Goal: Task Accomplishment & Management: Use online tool/utility

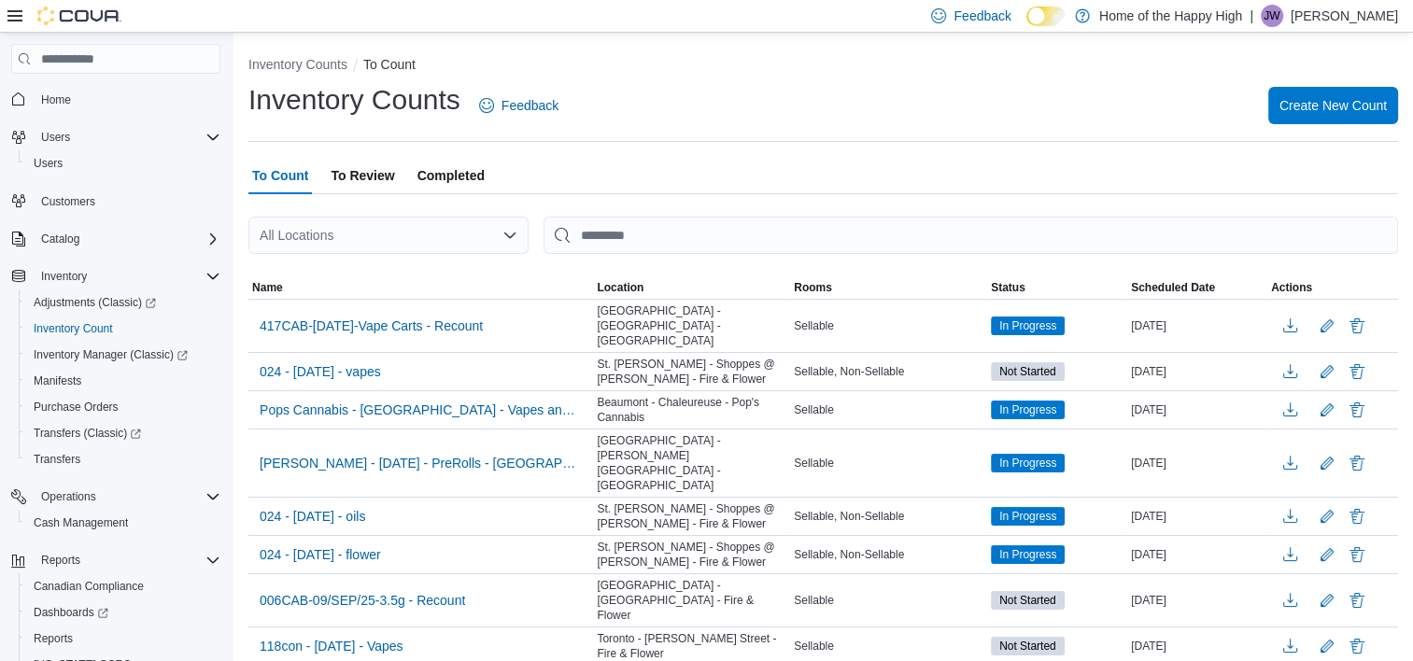
click at [643, 255] on div at bounding box center [823, 265] width 1150 height 22
click at [508, 233] on icon "Open list of options" at bounding box center [509, 235] width 15 height 15
type input "****"
click at [422, 267] on span "Edmonton - Lauderdale - Pop's Cannabis" at bounding box center [458, 267] width 239 height 19
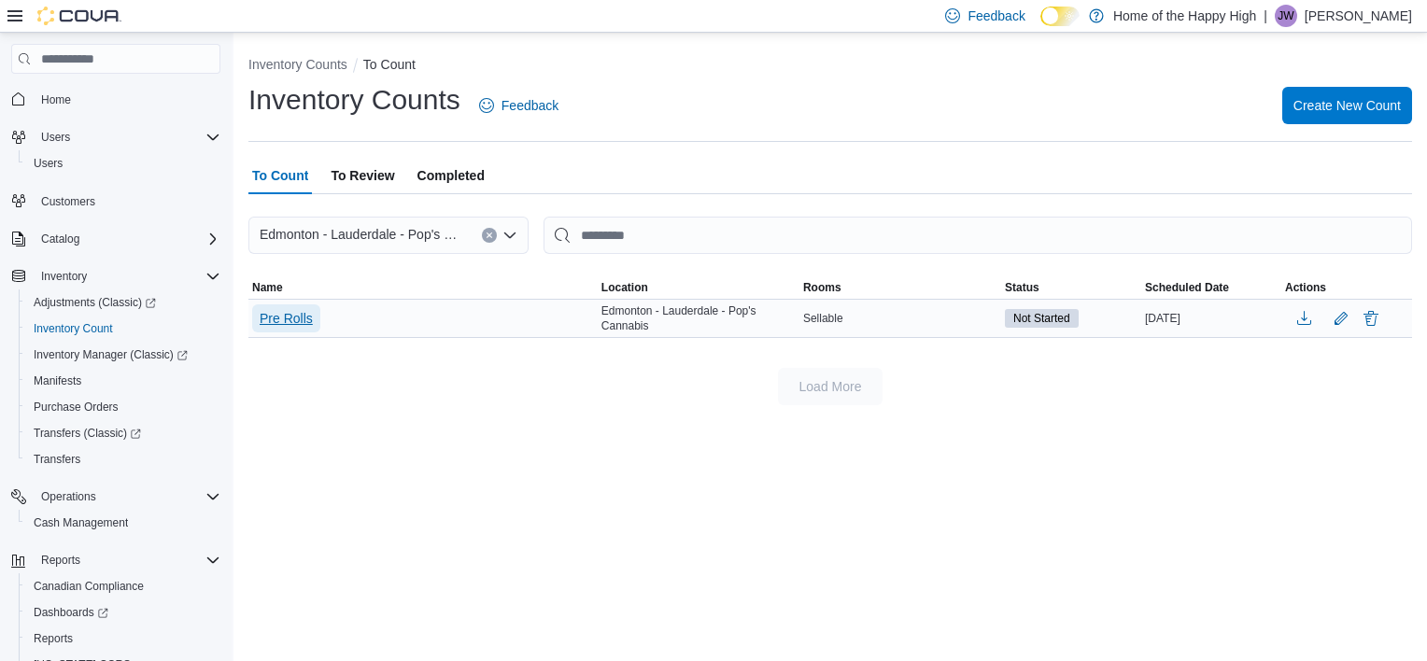
click at [296, 331] on span "Pre Rolls" at bounding box center [286, 318] width 53 height 28
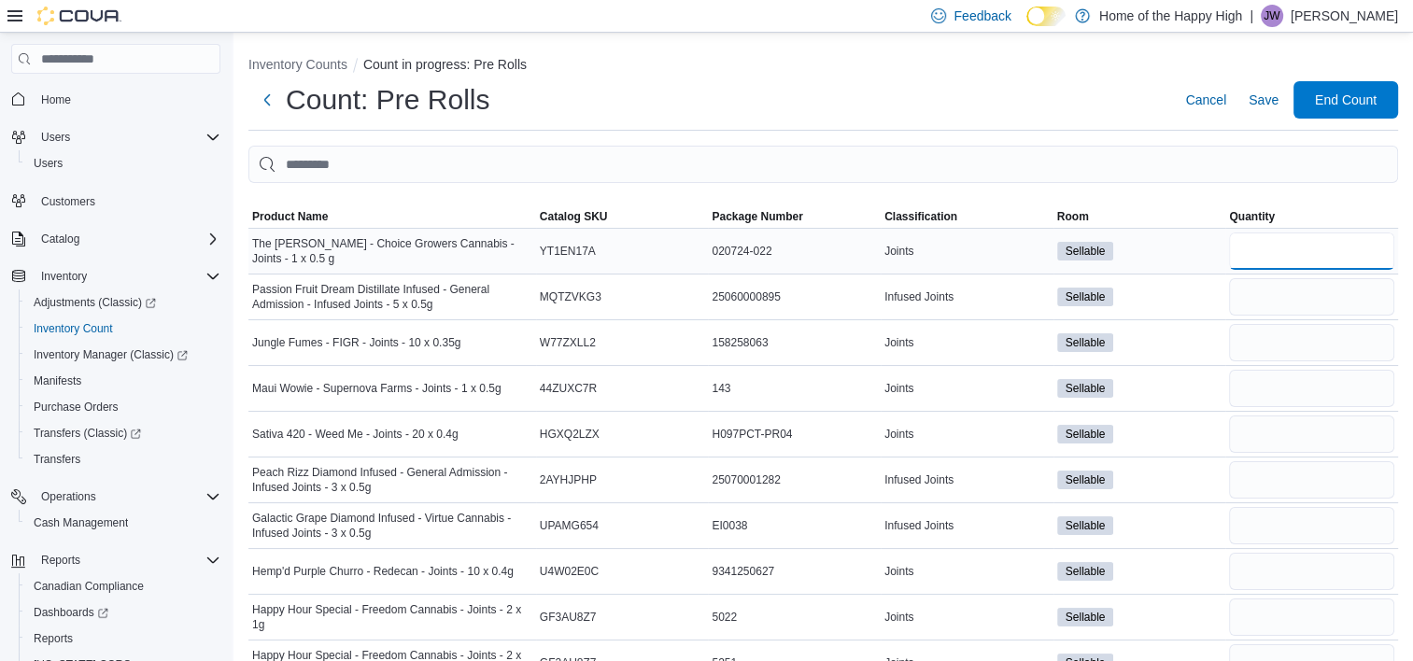
click at [1308, 242] on input "number" at bounding box center [1311, 251] width 165 height 37
click at [1307, 258] on input "number" at bounding box center [1311, 251] width 165 height 37
type input "*"
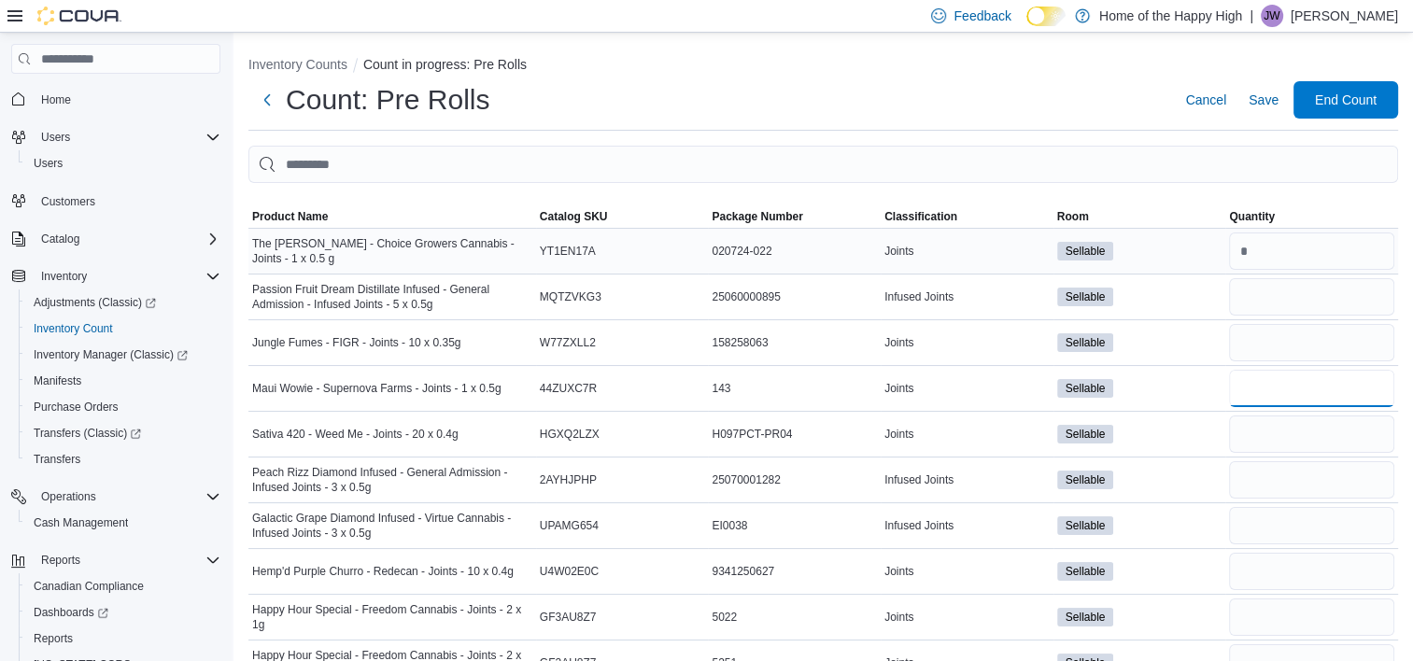
type input "*"
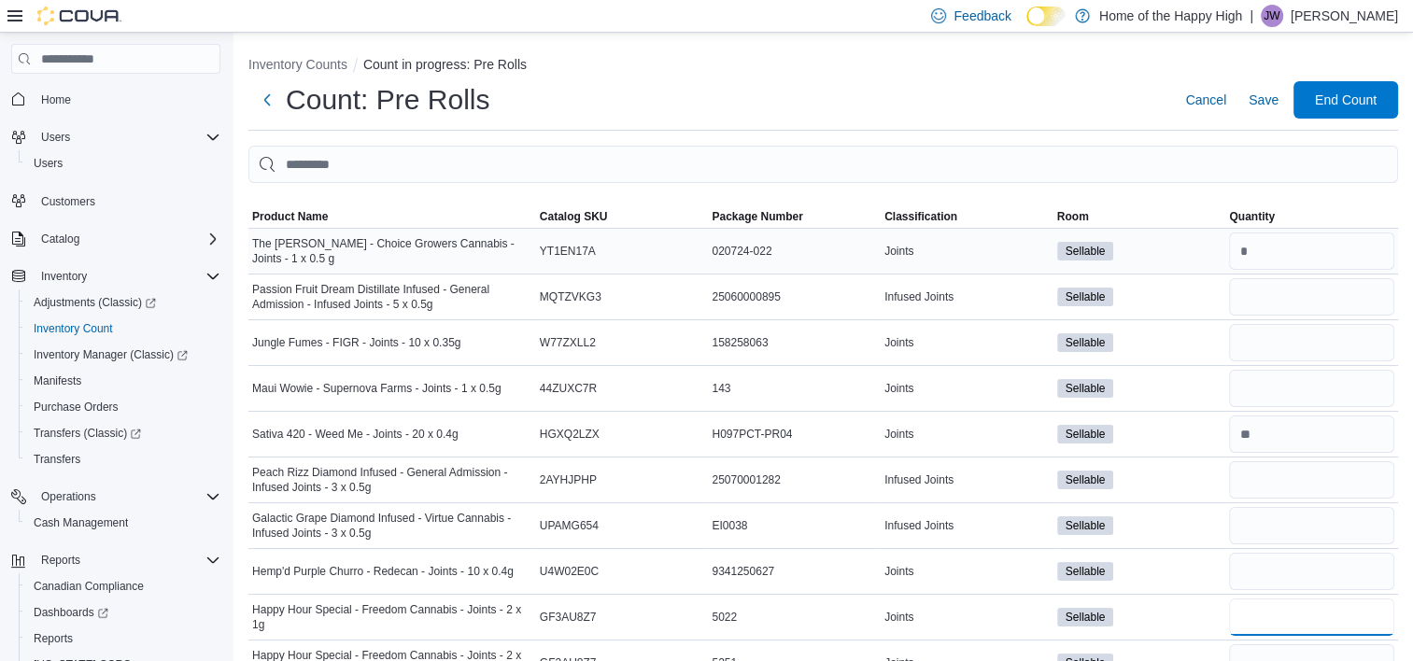
type input "*"
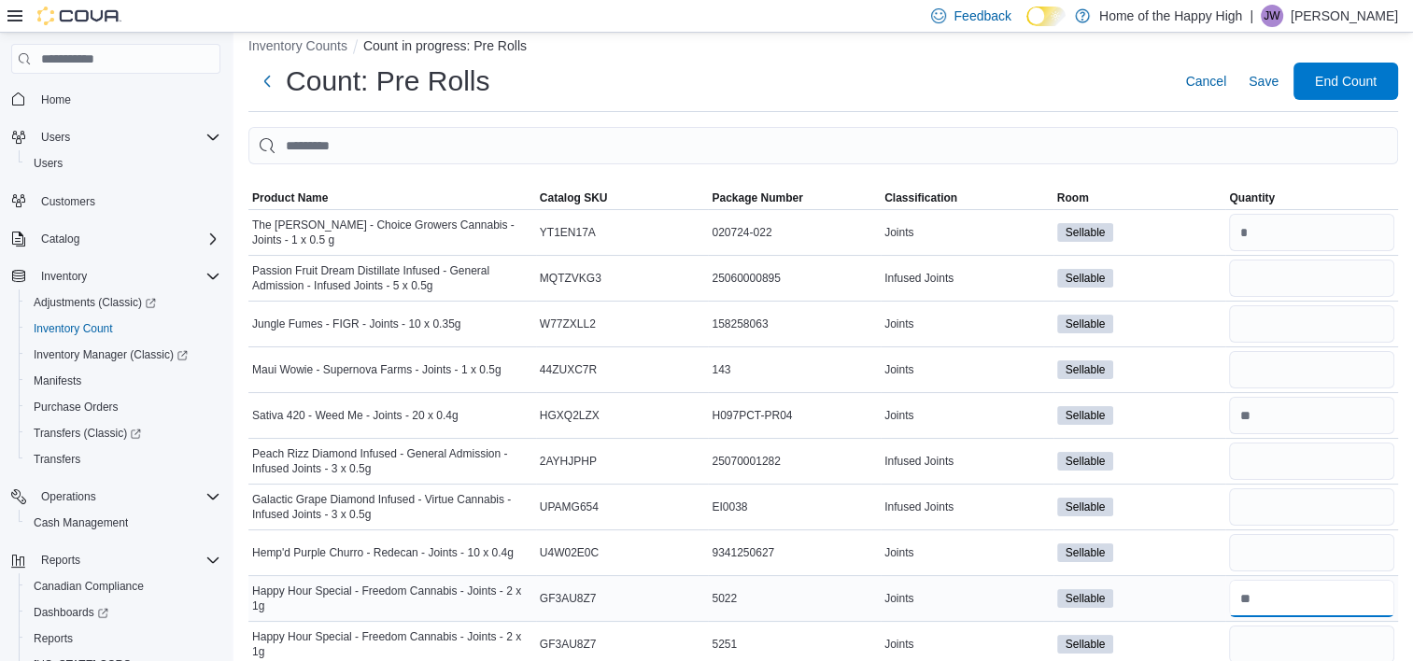
click at [1275, 601] on input "number" at bounding box center [1311, 598] width 165 height 37
type input "*"
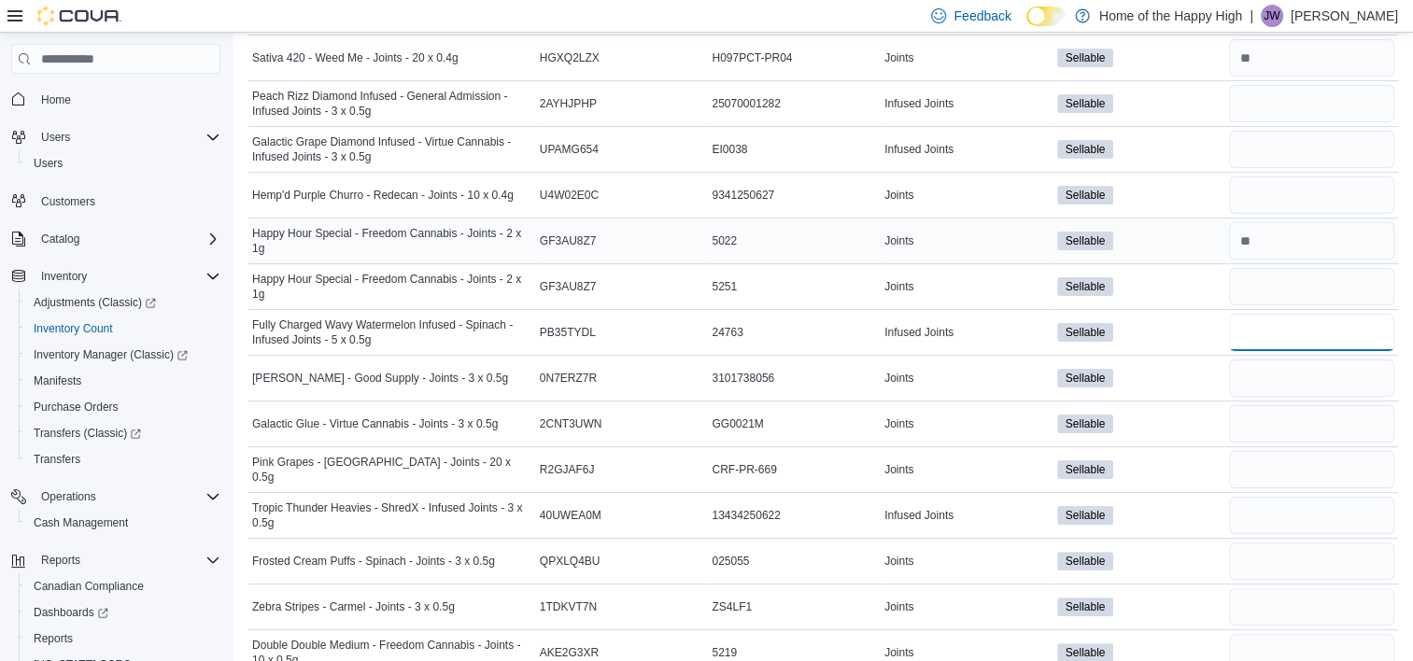
type input "*"
click at [1328, 153] on input "number" at bounding box center [1311, 149] width 165 height 37
type input "*"
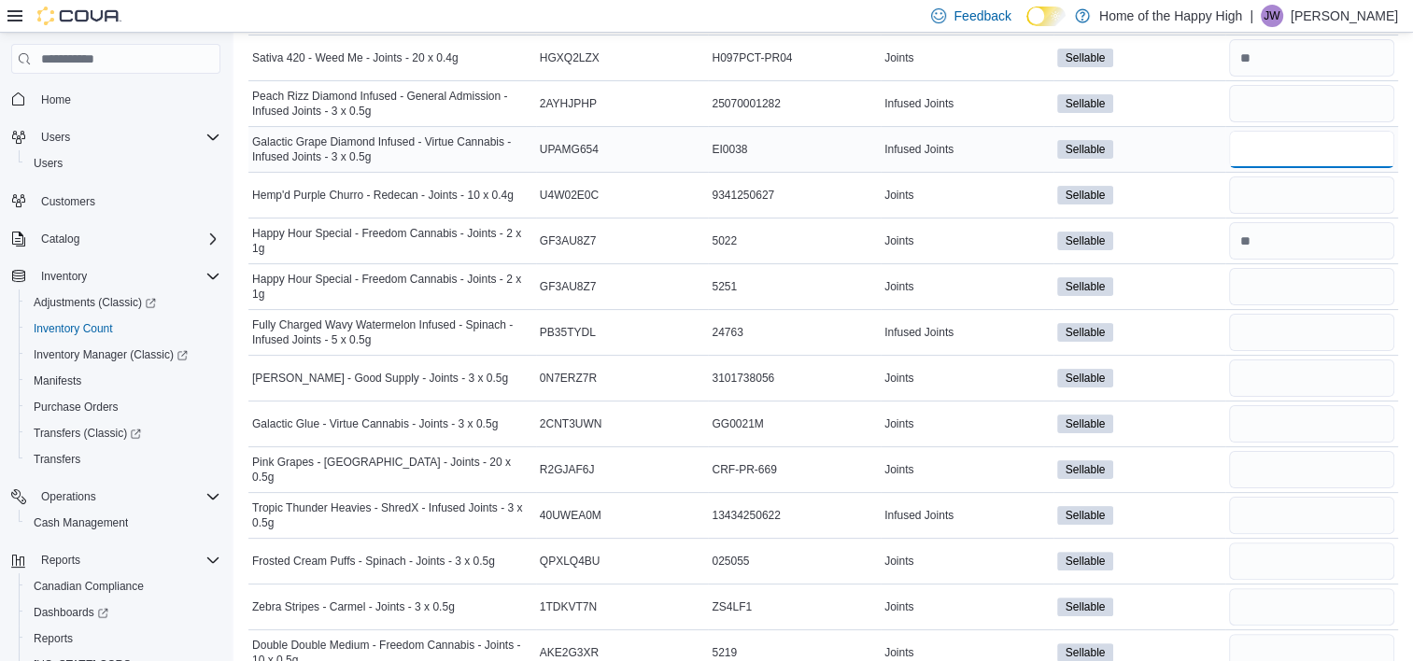
type input "*"
click at [1321, 470] on input "number" at bounding box center [1311, 469] width 165 height 37
type input "*"
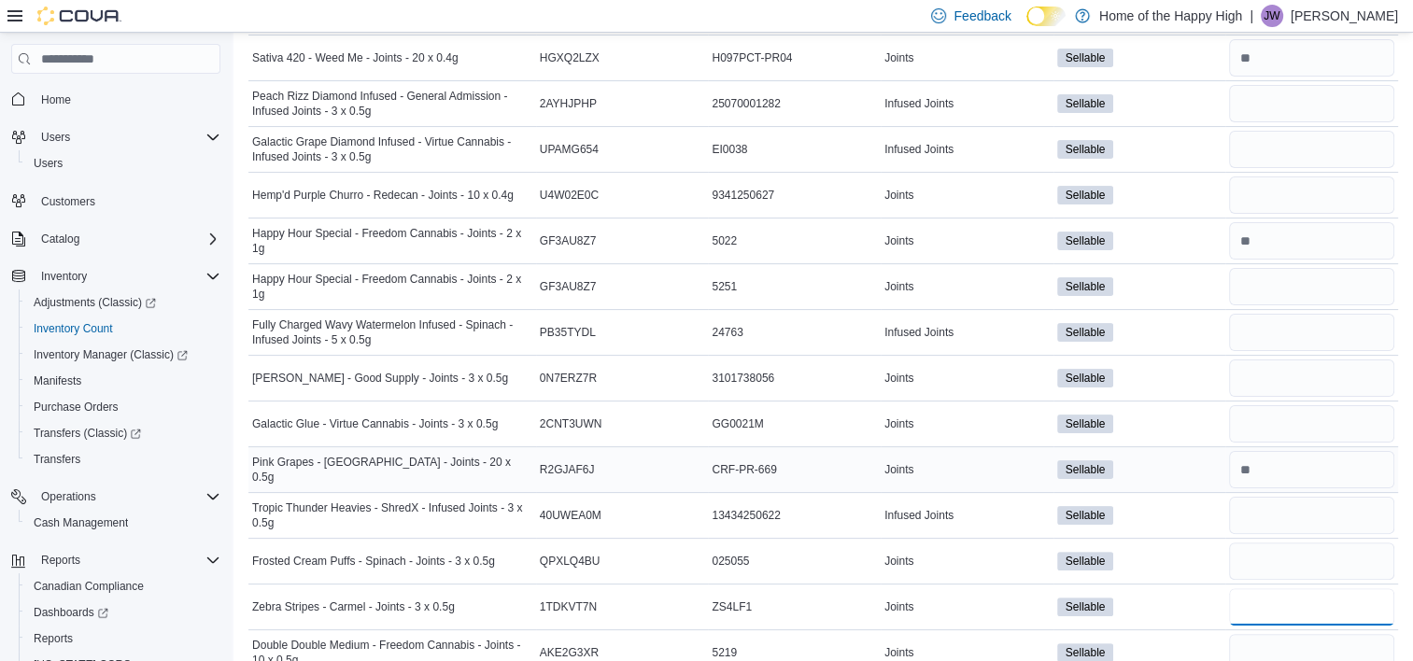
type input "*"
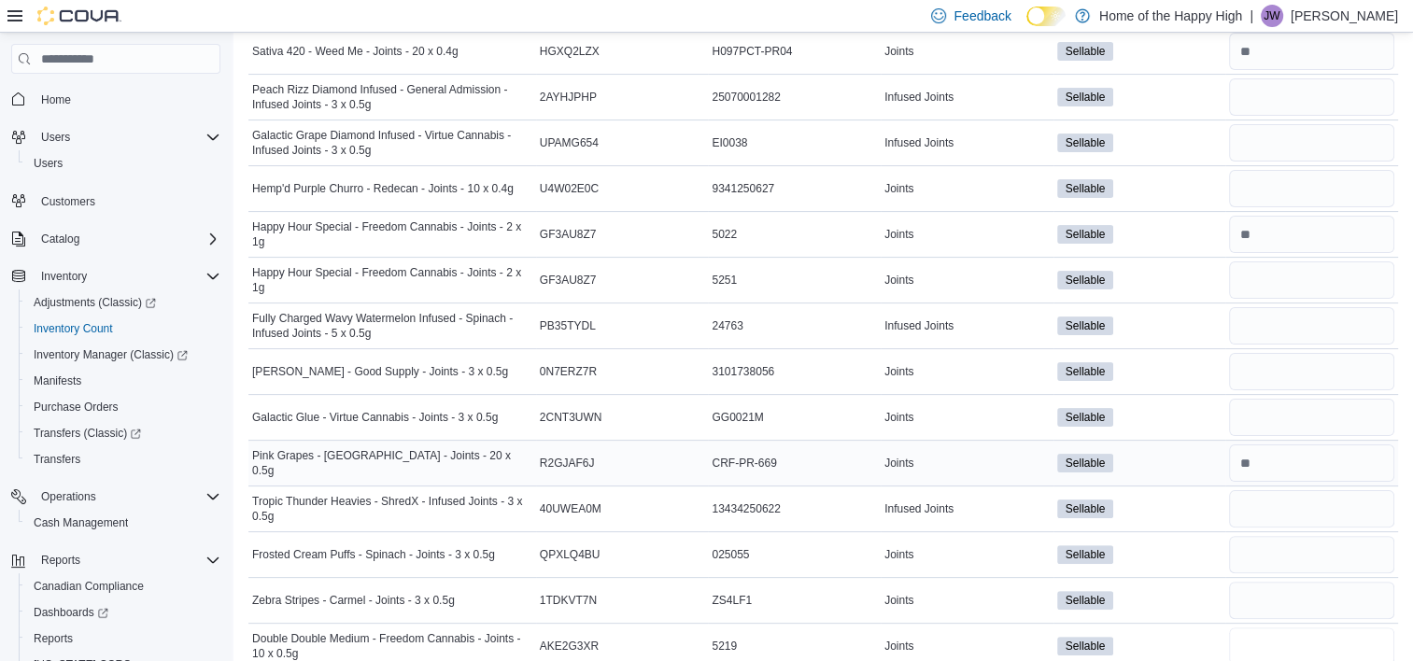
type input "*"
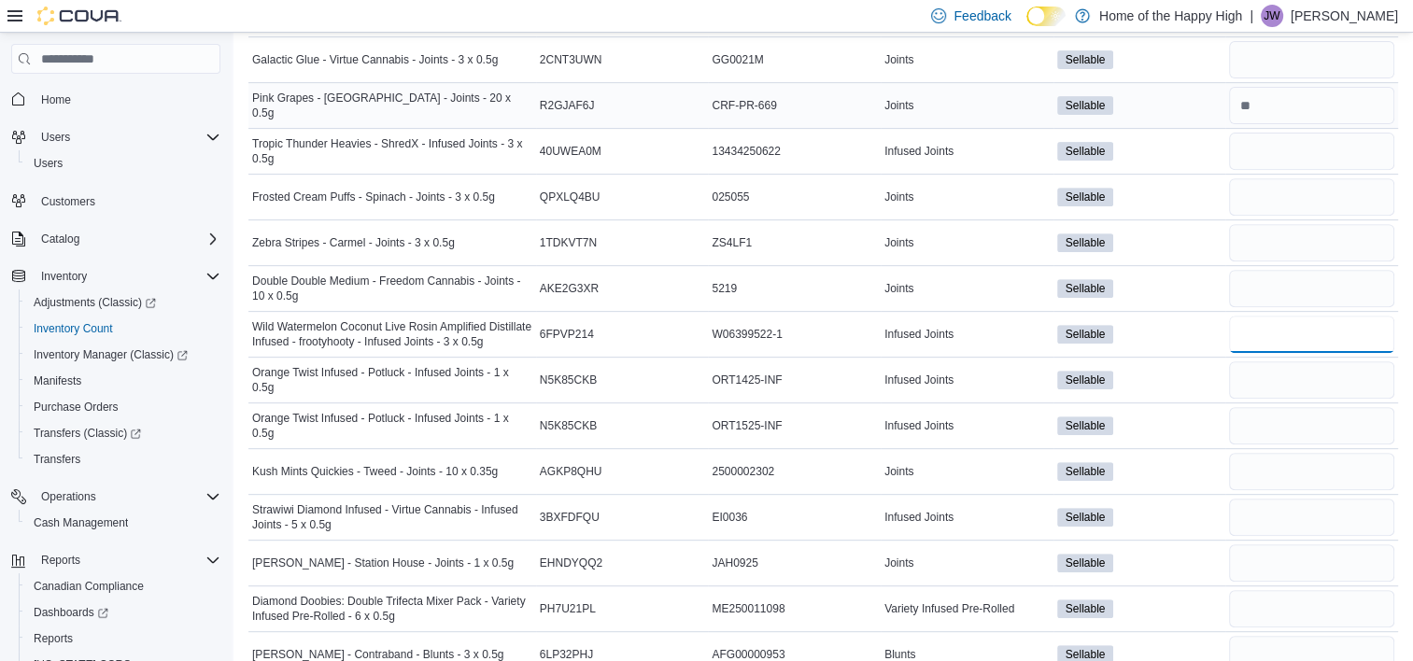
type input "*"
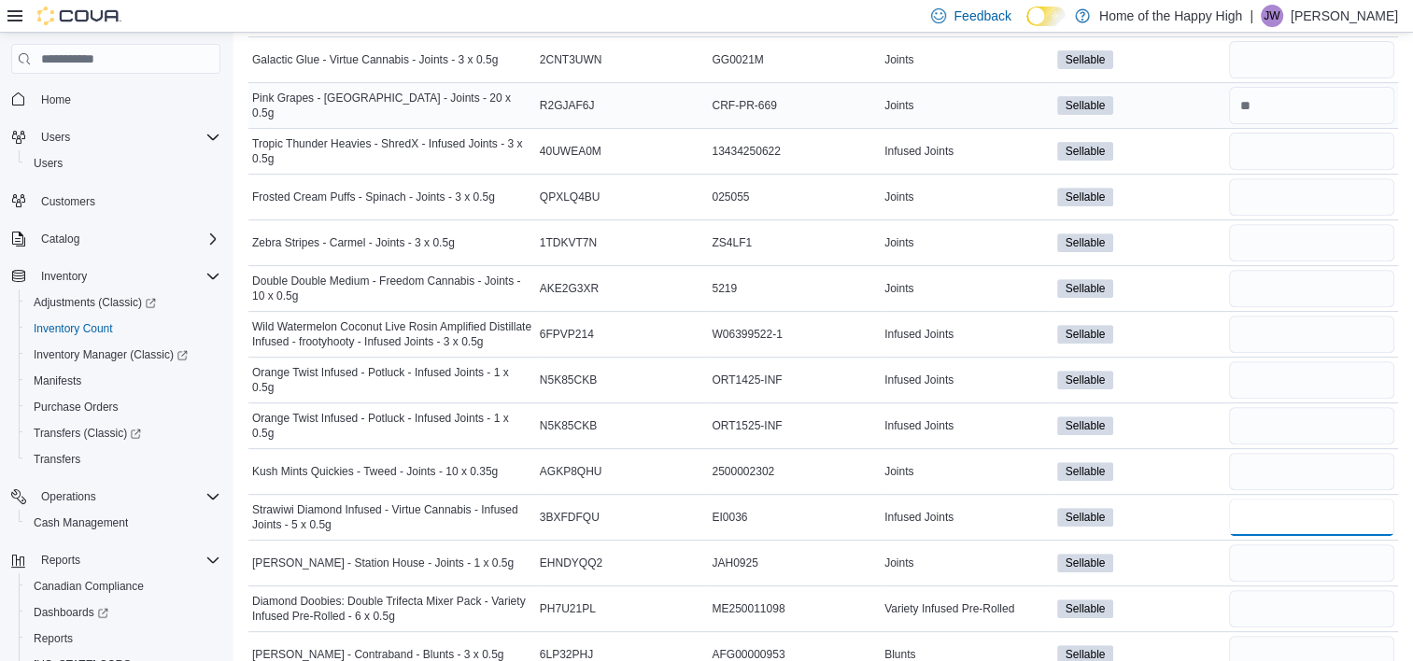
type input "*"
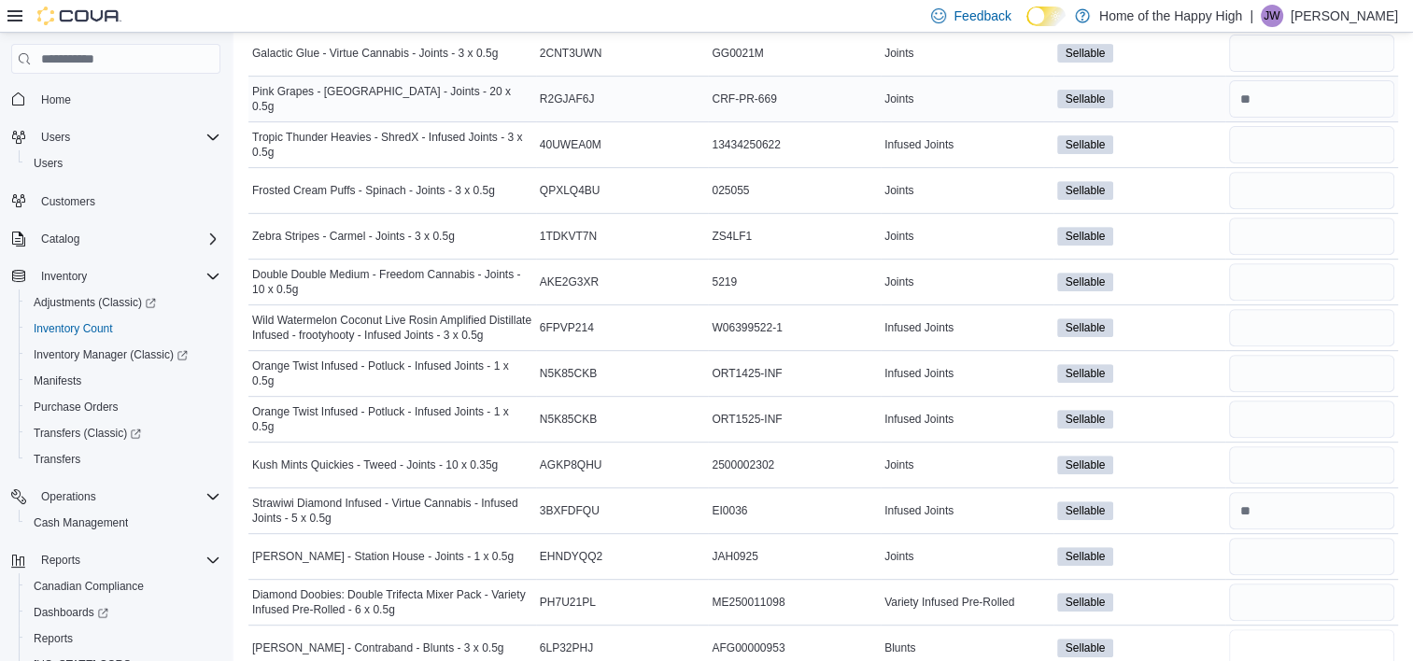
type input "*"
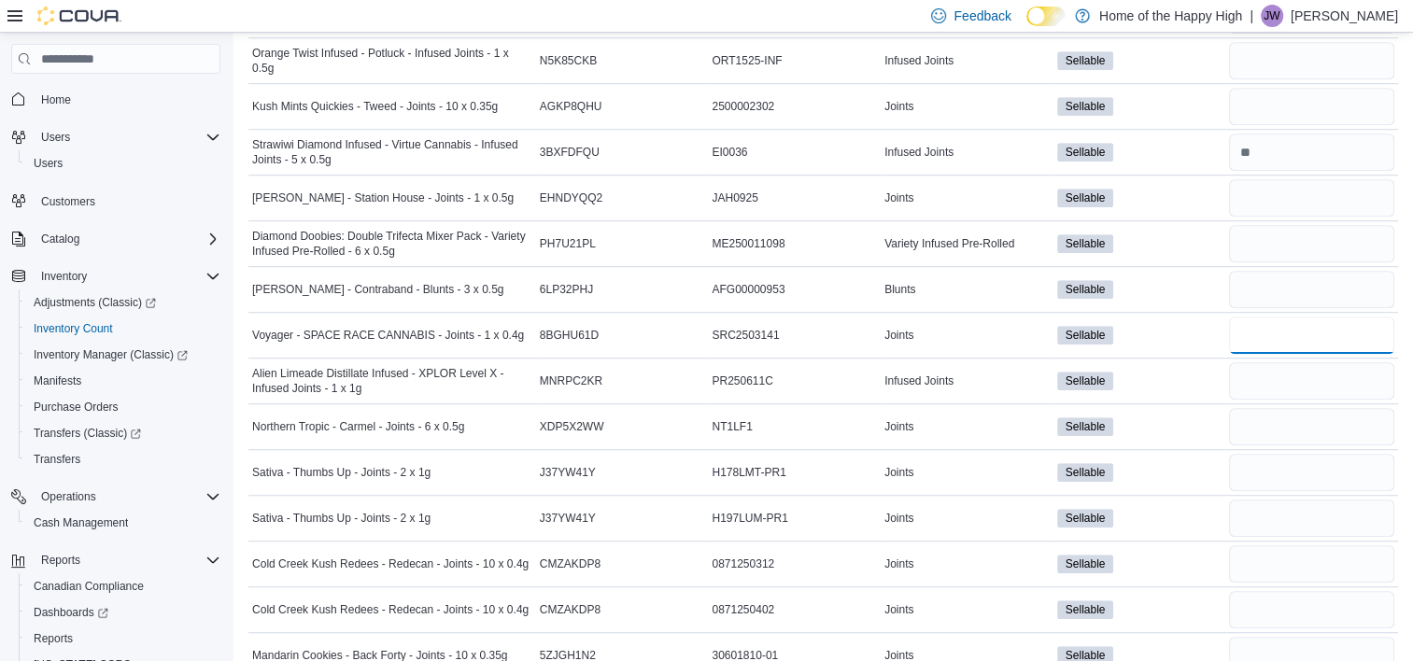
type input "**"
type input "*"
type input "**"
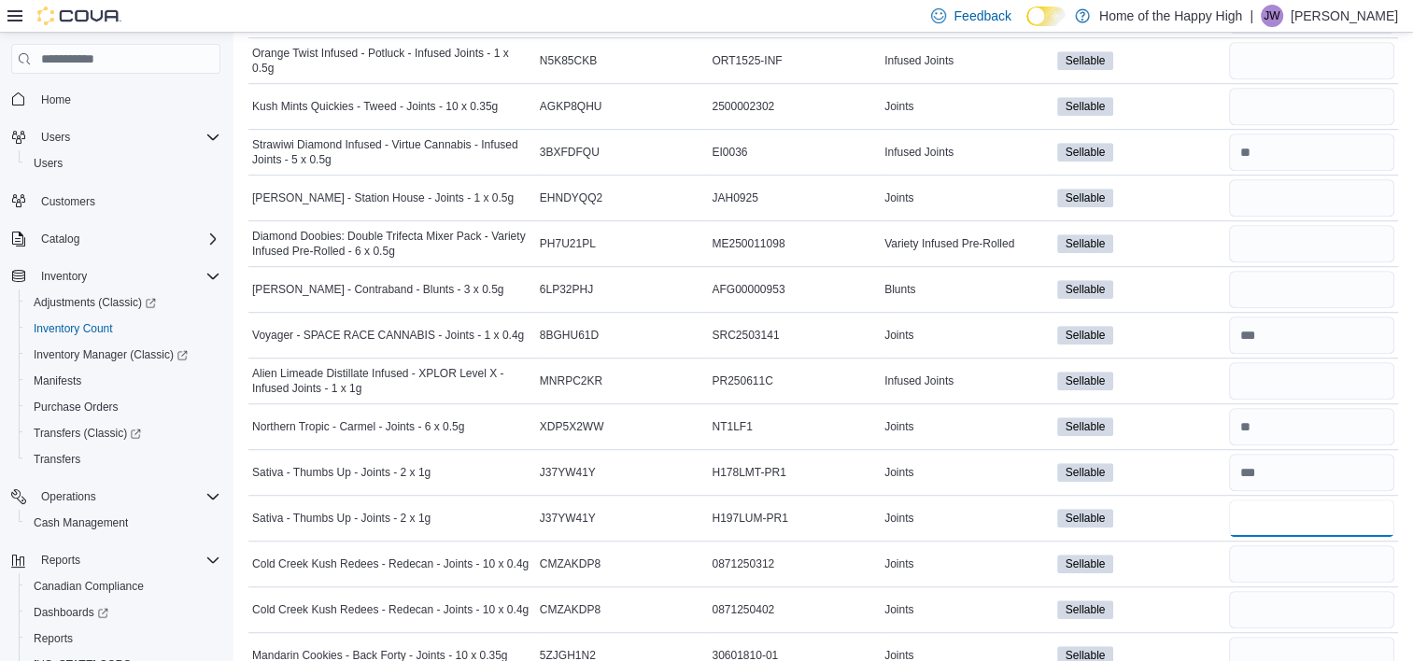
type input "**"
type input "*"
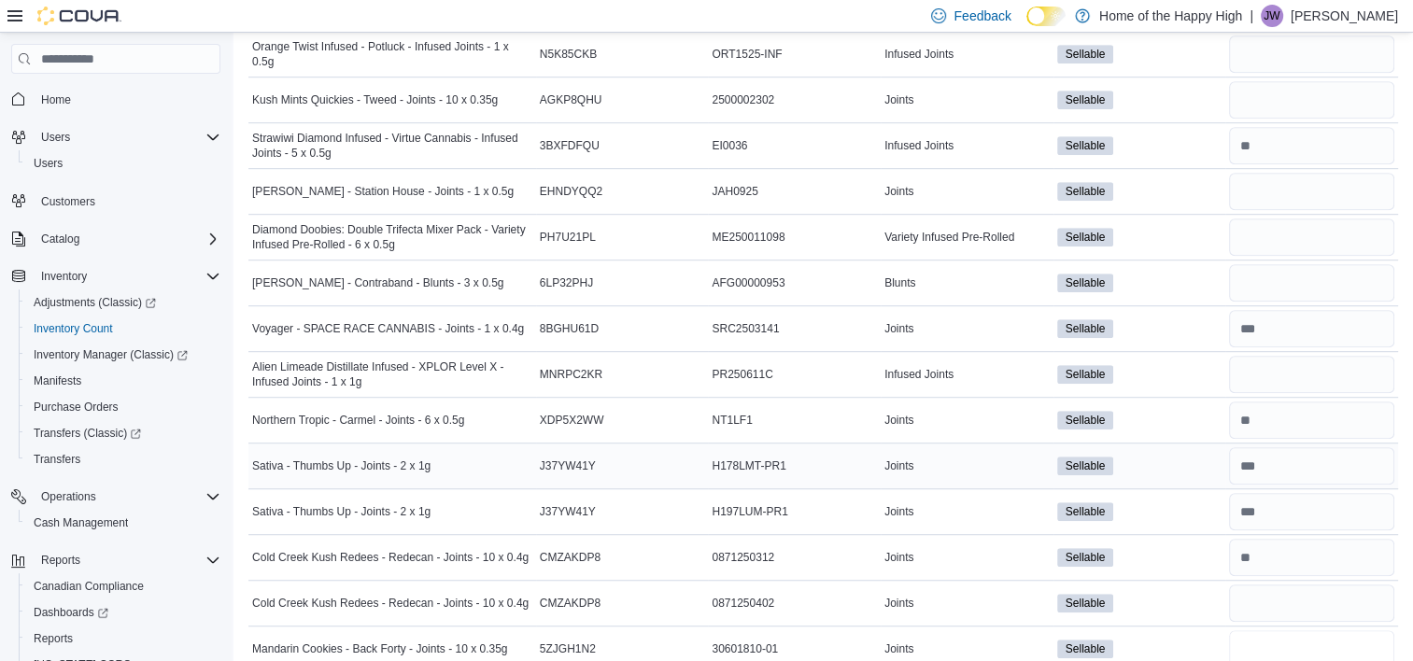
type input "*"
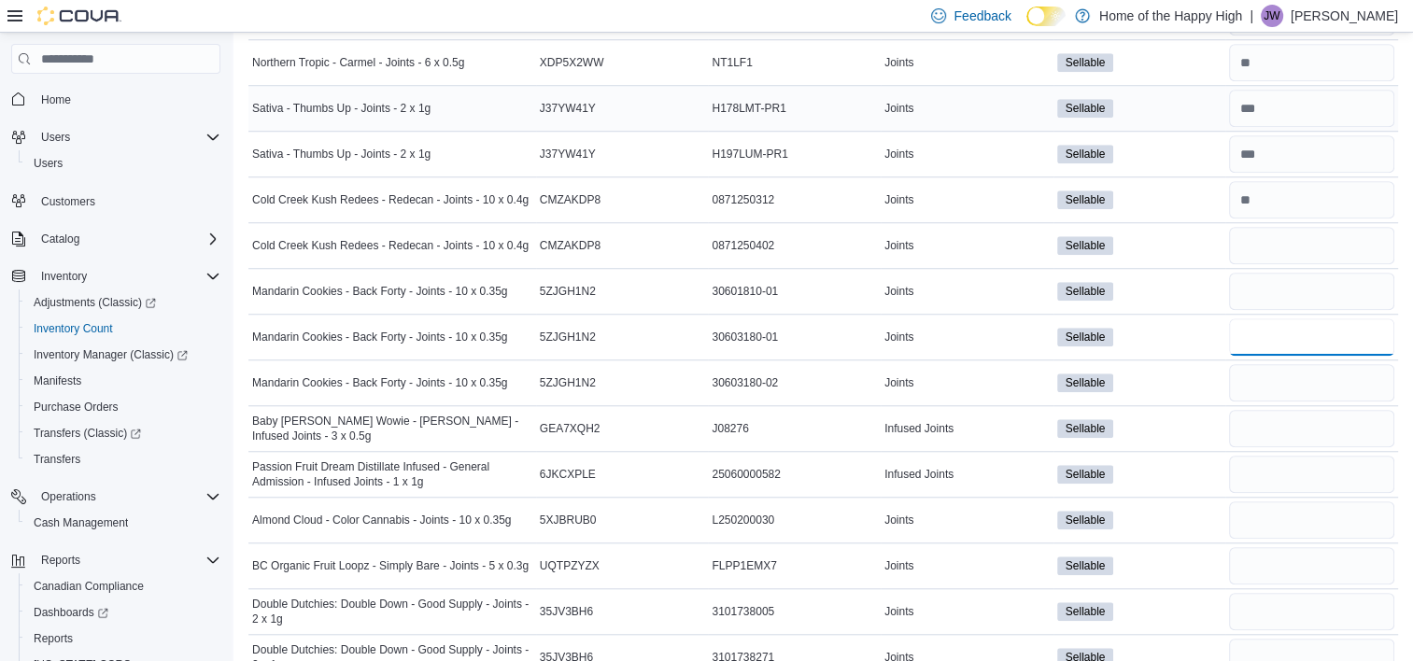
type input "*"
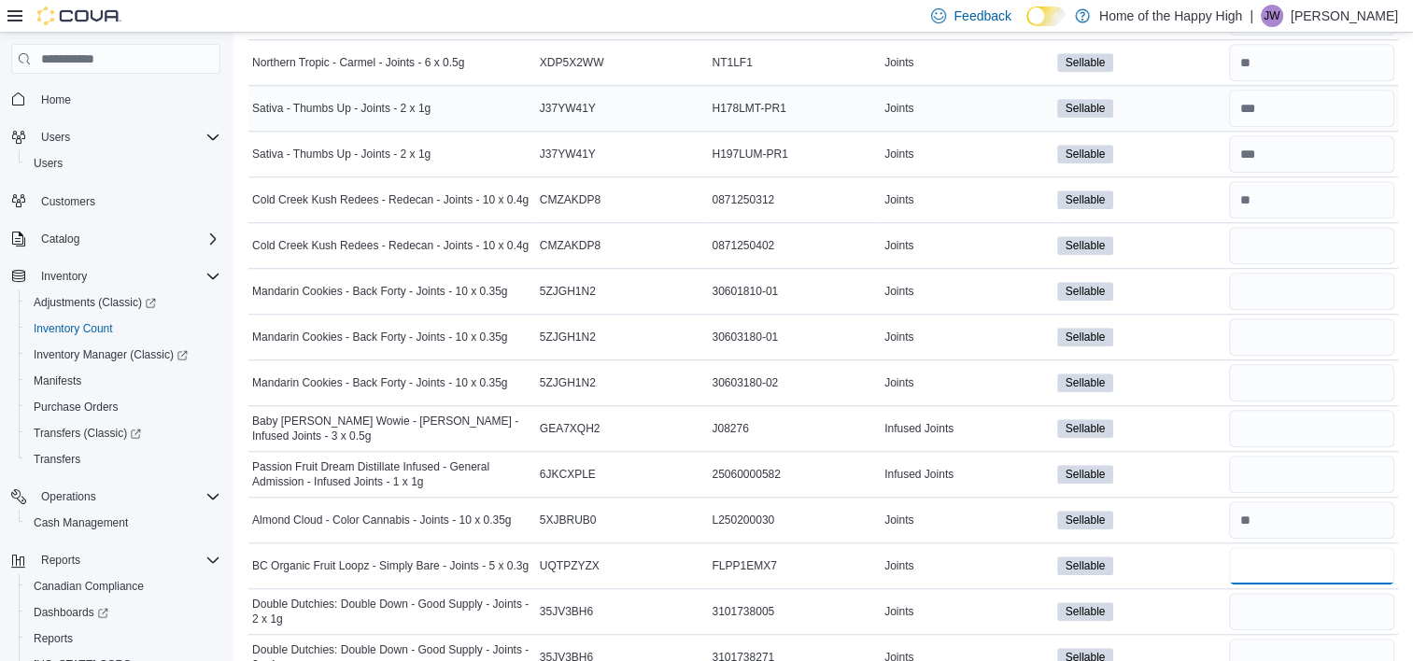
type input "*"
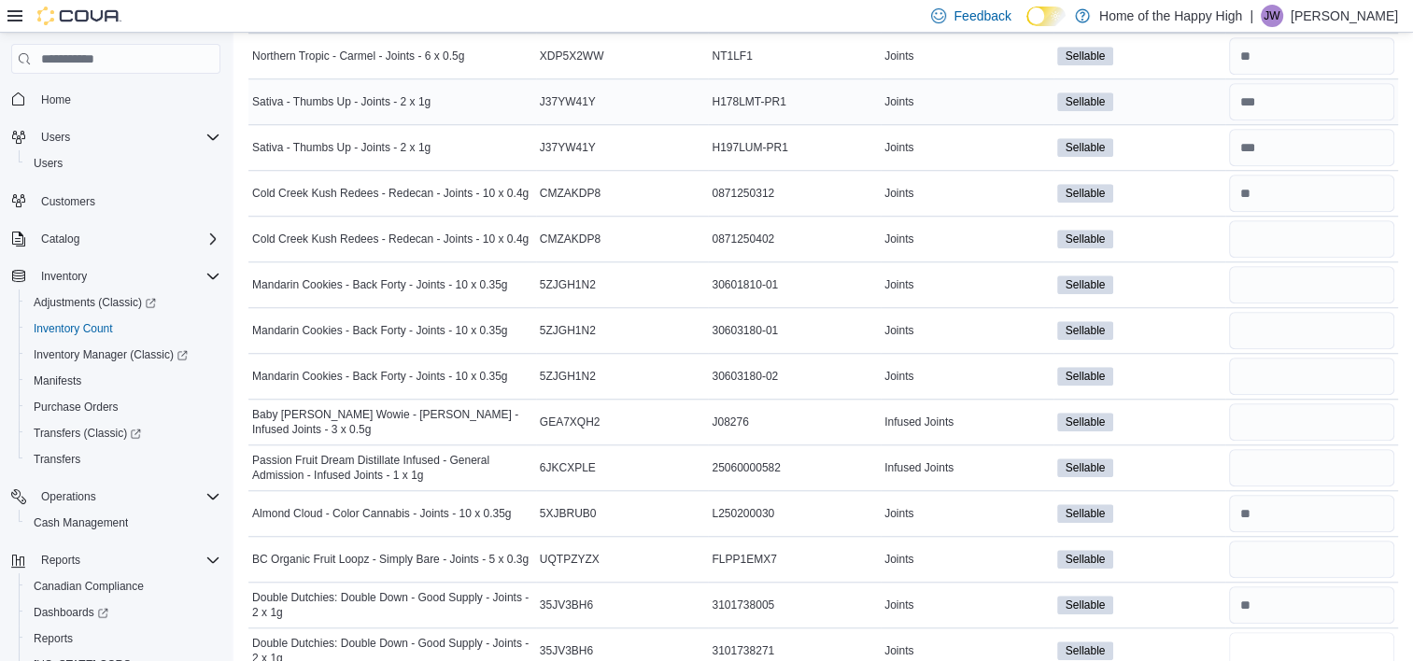
type input "*"
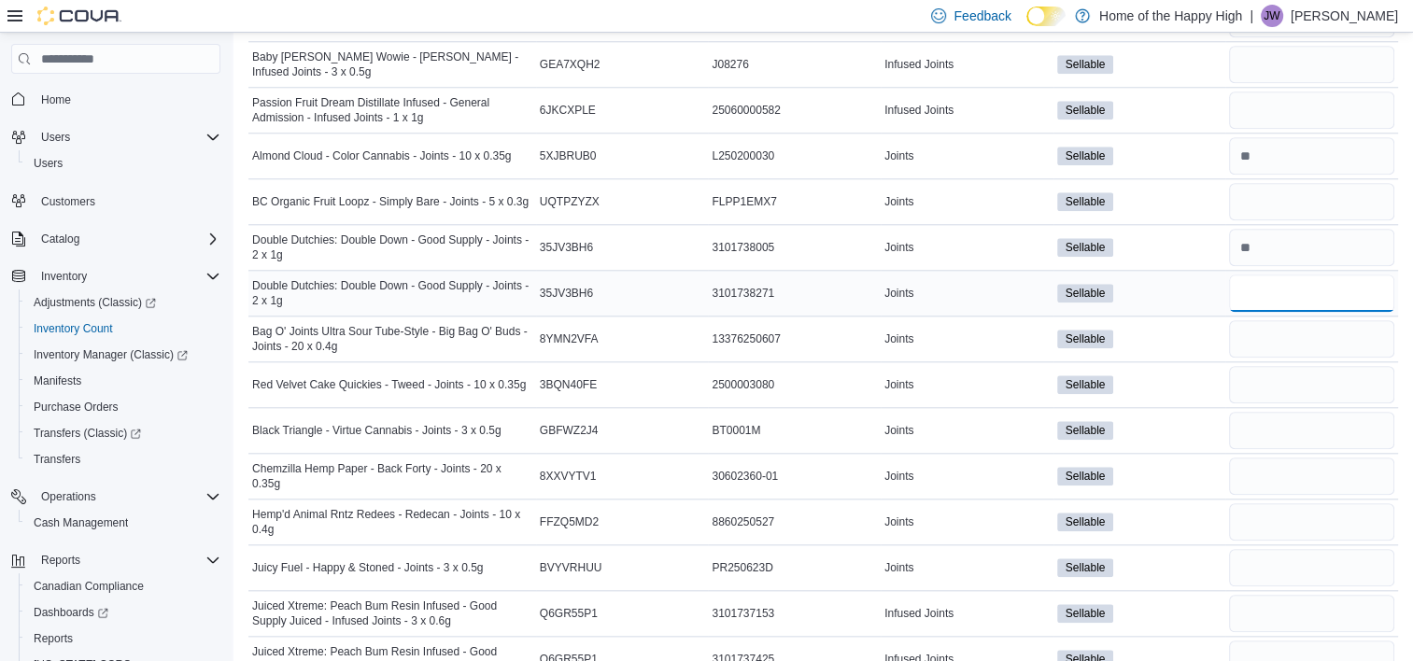
click at [1296, 280] on input "number" at bounding box center [1311, 293] width 165 height 37
type input "*"
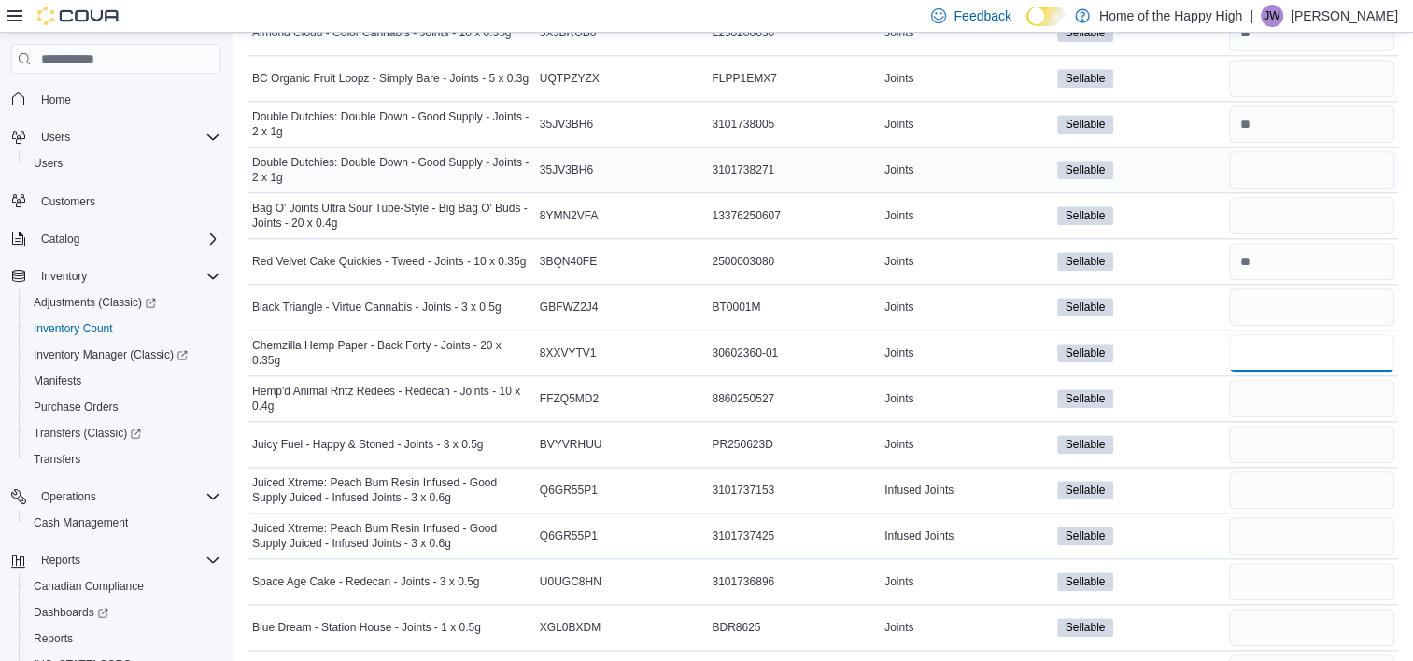
scroll to position [1941, 0]
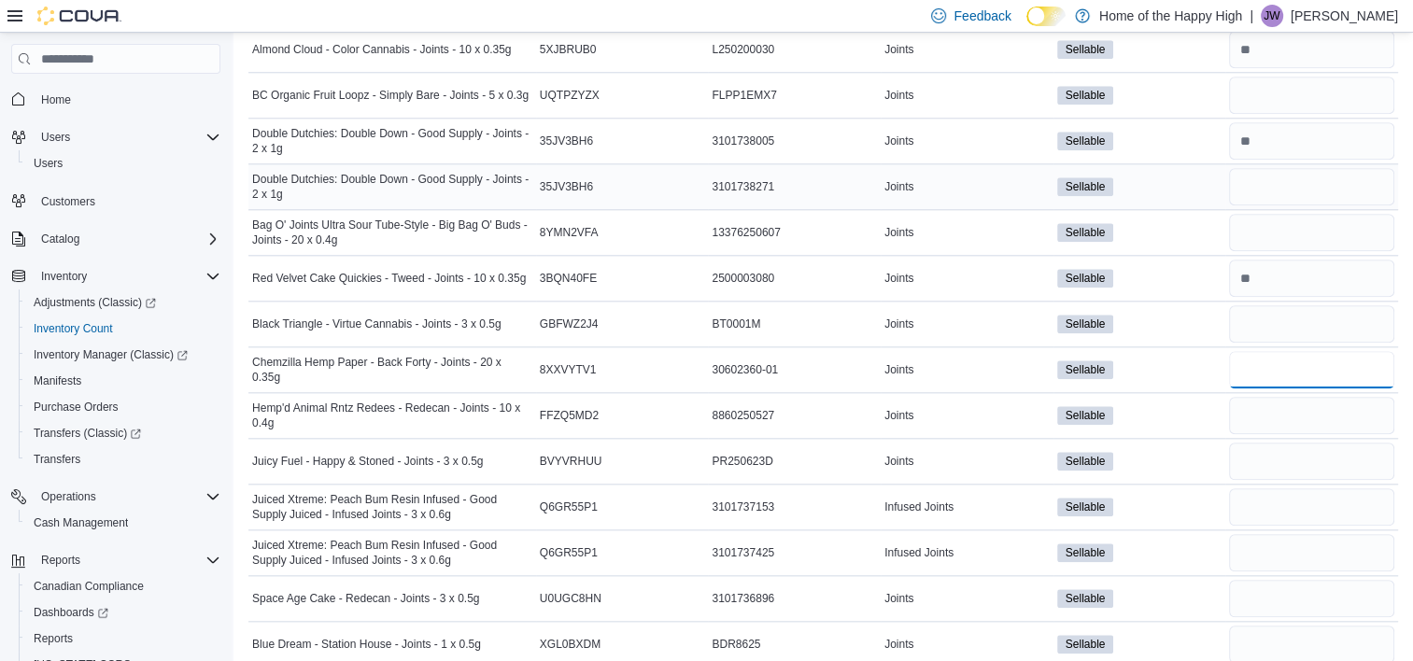
type input "*"
click at [1251, 421] on input "number" at bounding box center [1311, 415] width 165 height 37
type input "*"
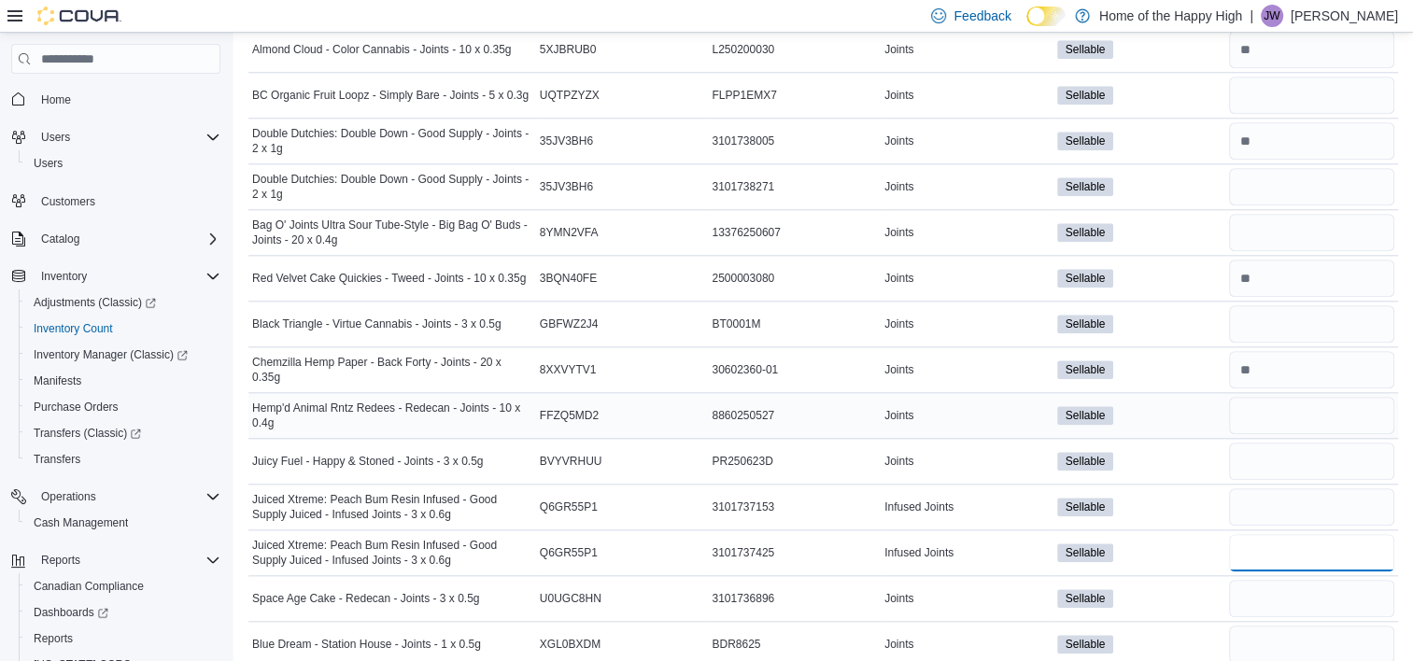
type input "*"
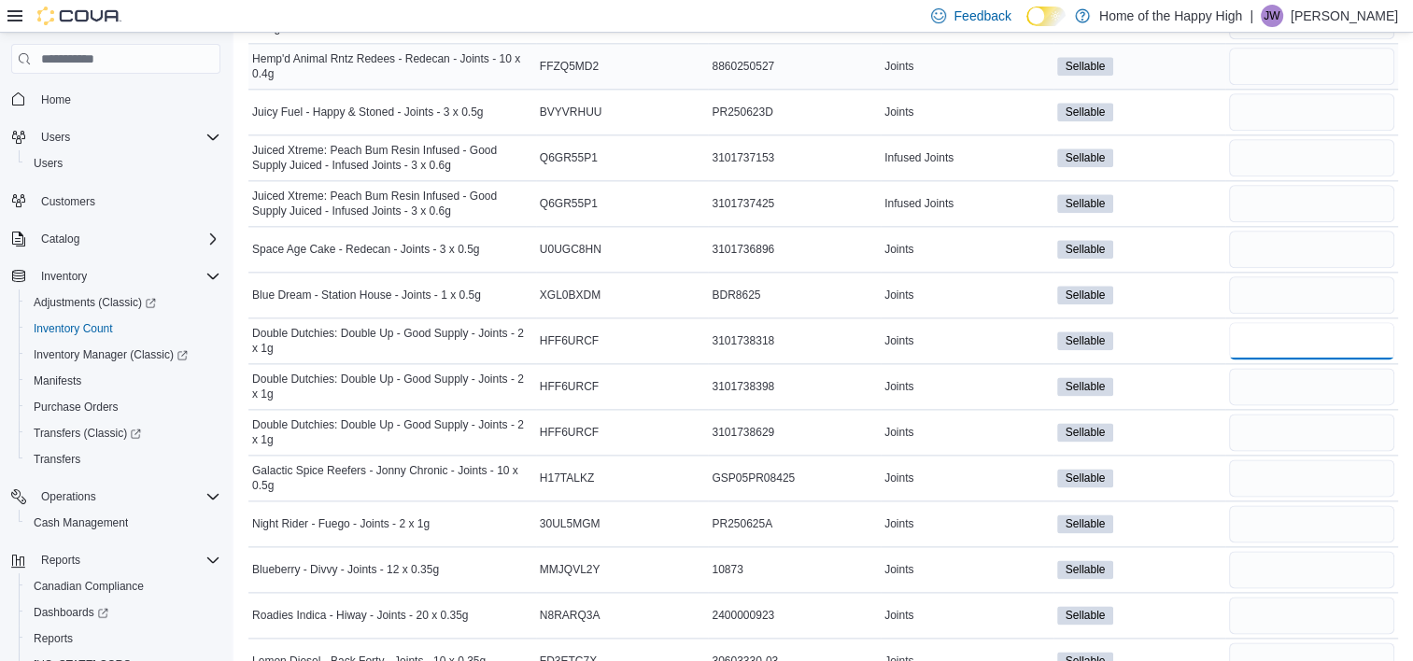
type input "*"
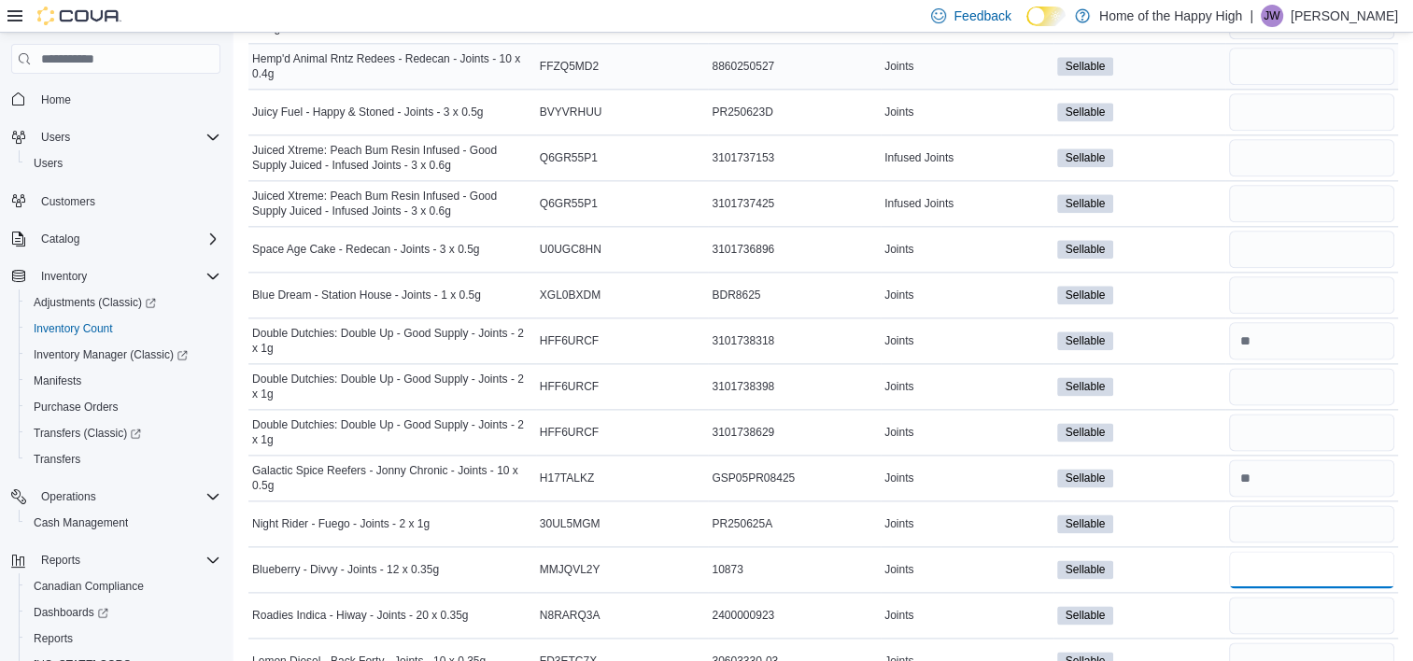
type input "*"
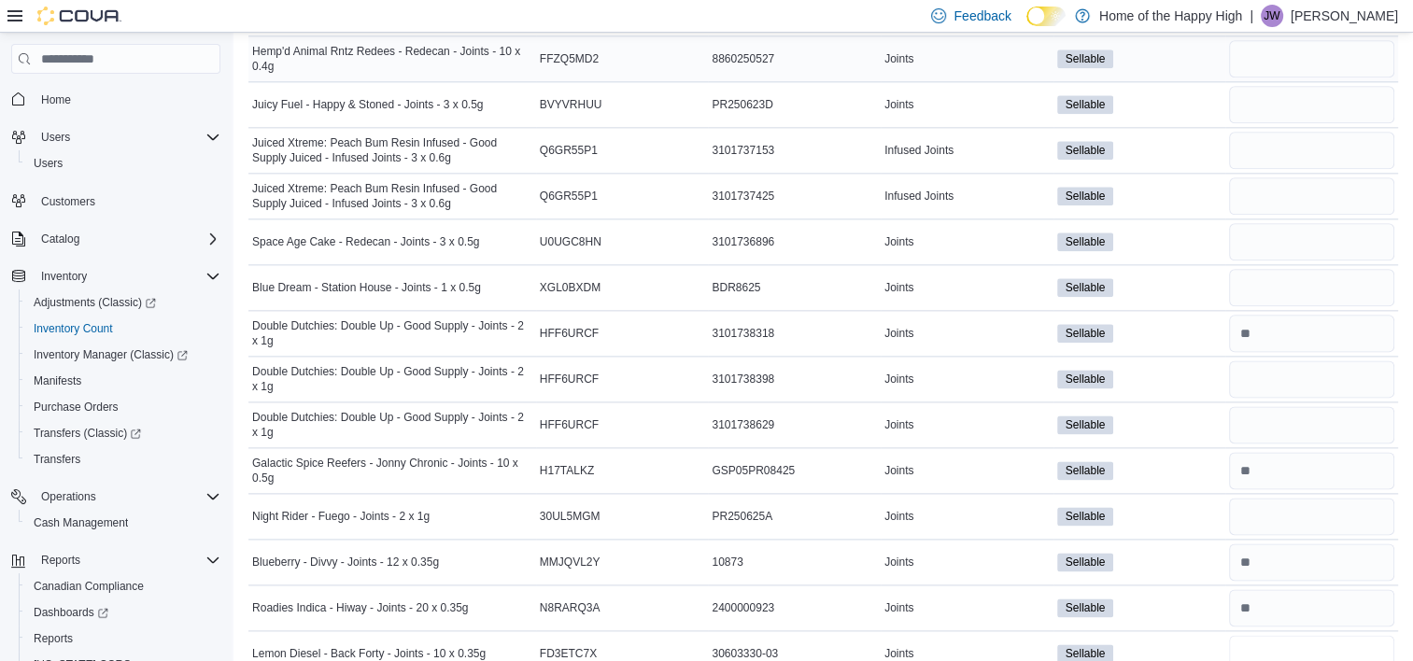
type input "*"
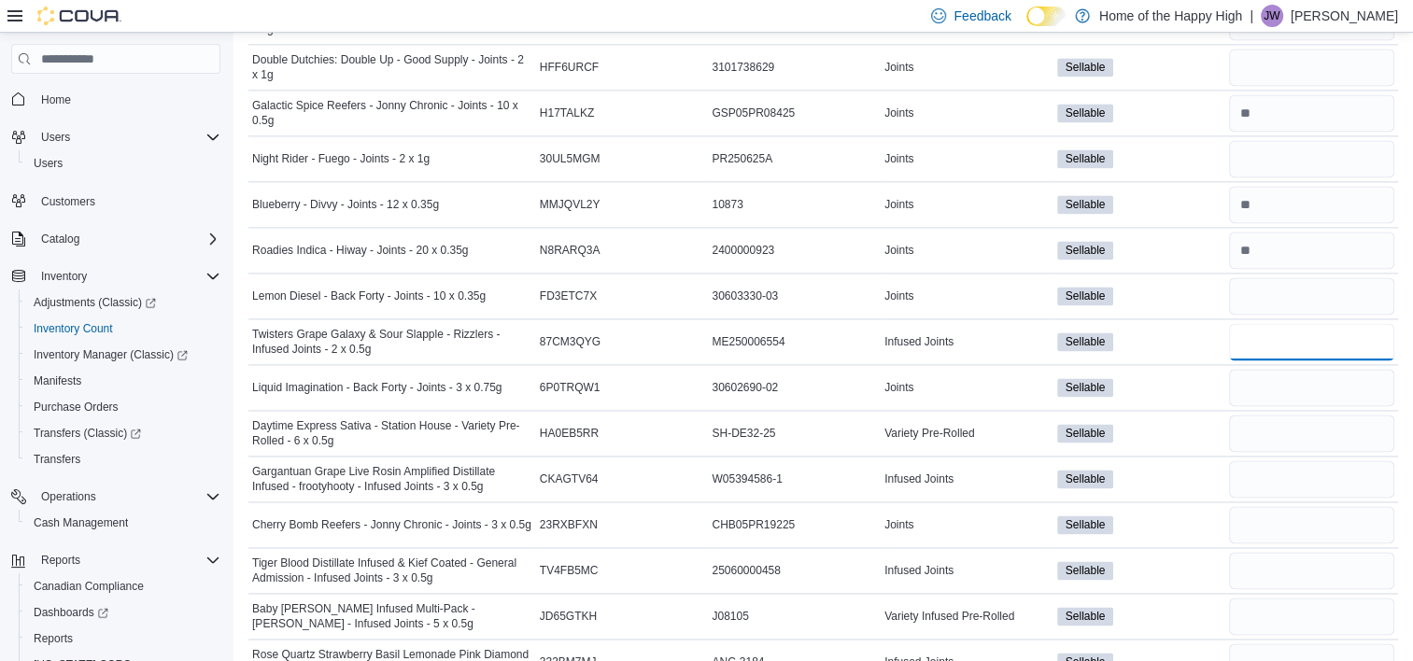
type input "*"
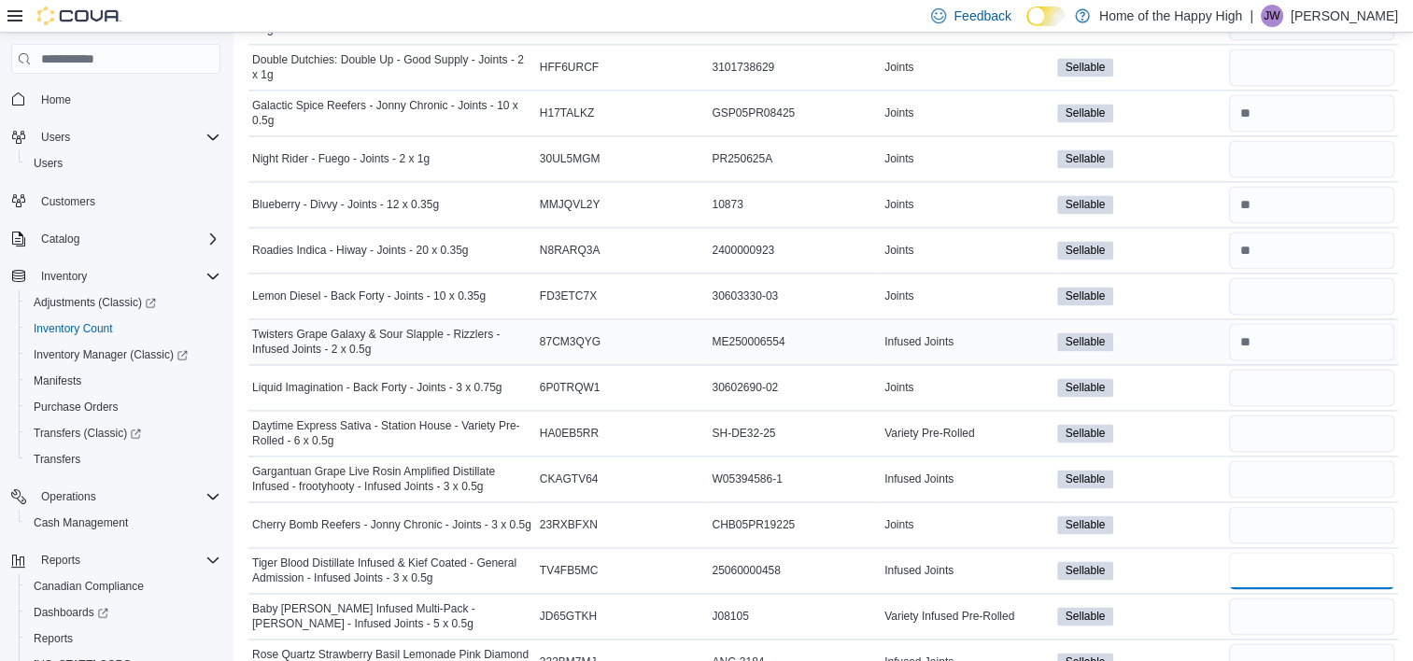
type input "*"
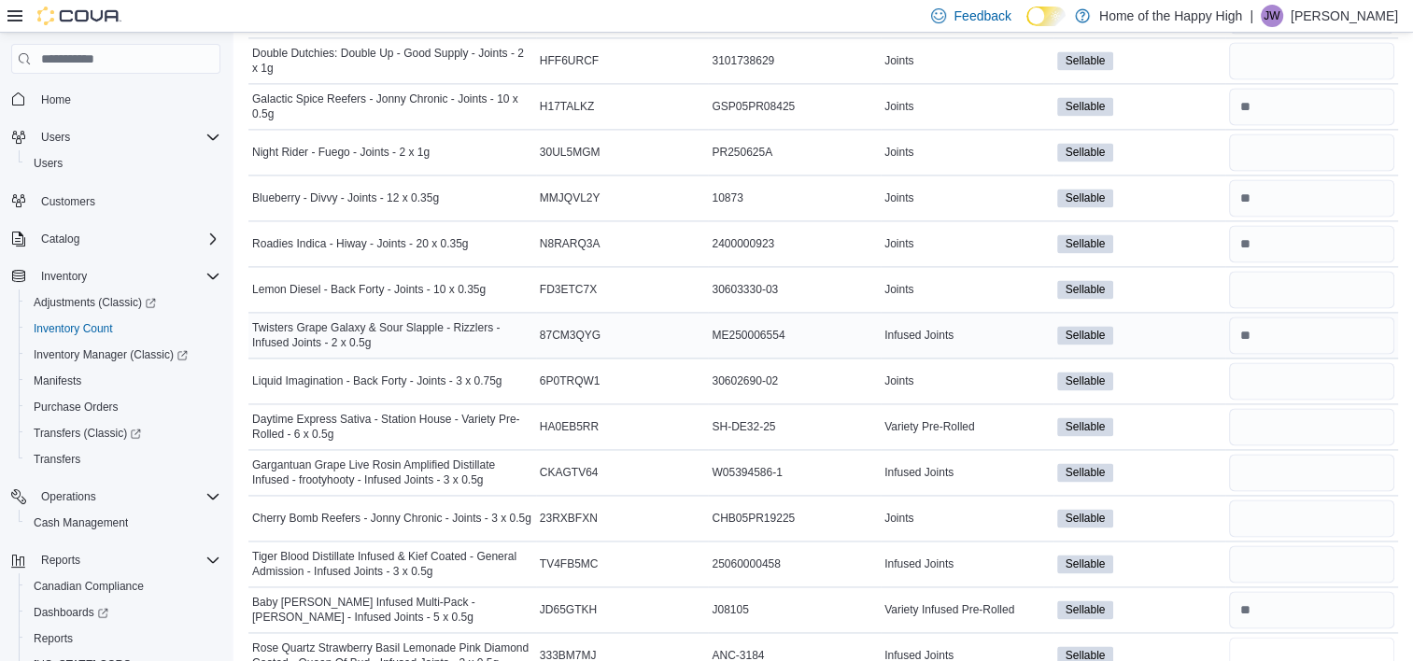
type input "*"
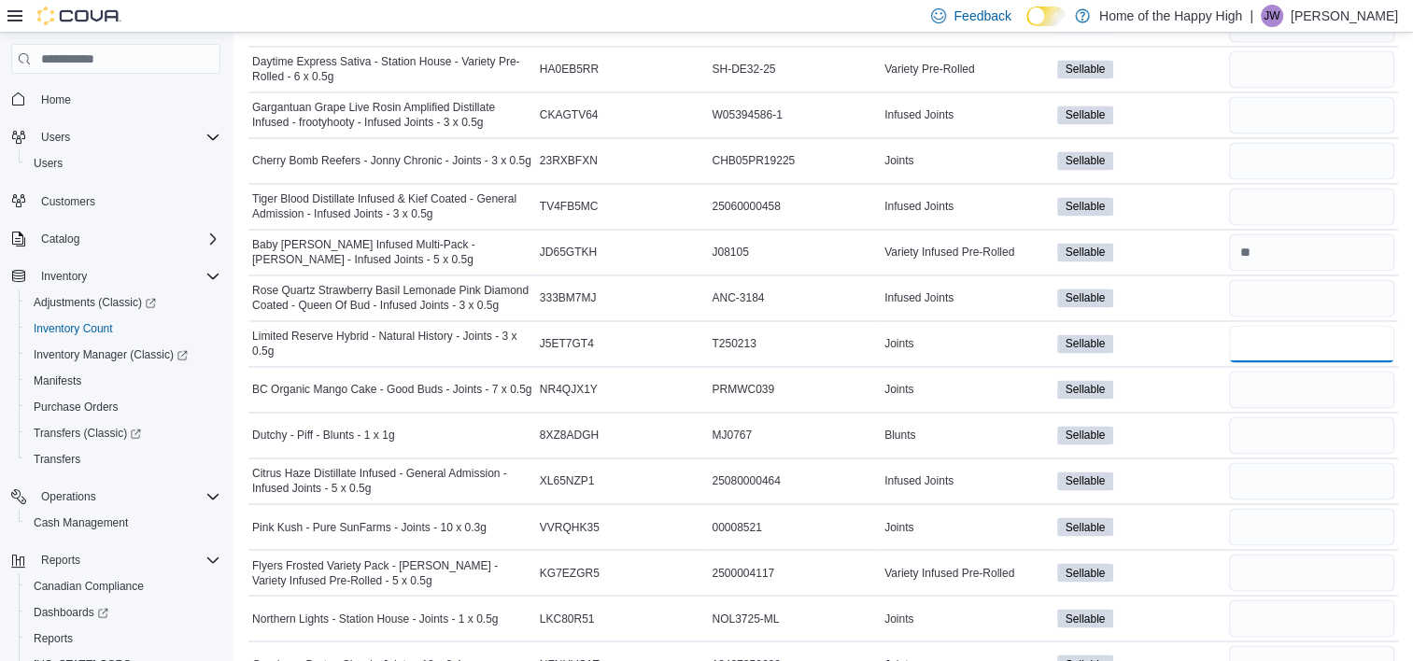
type input "*"
type input "**"
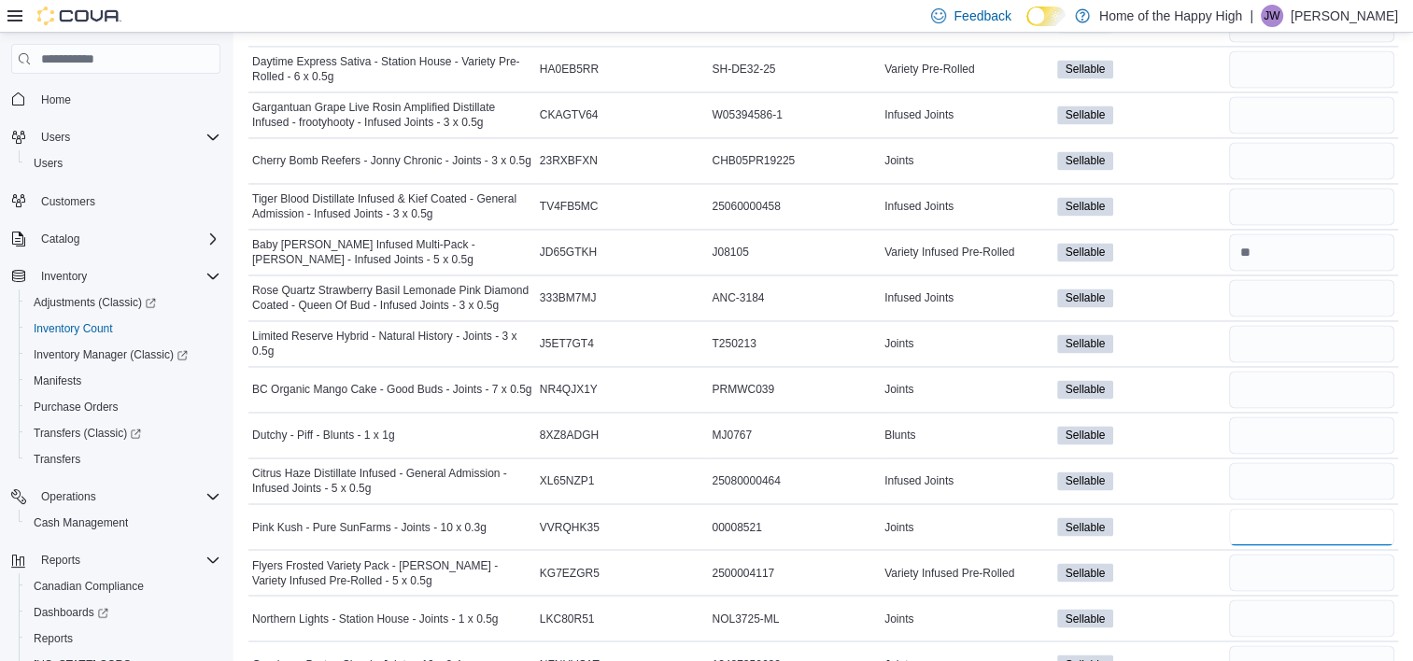
type input "*"
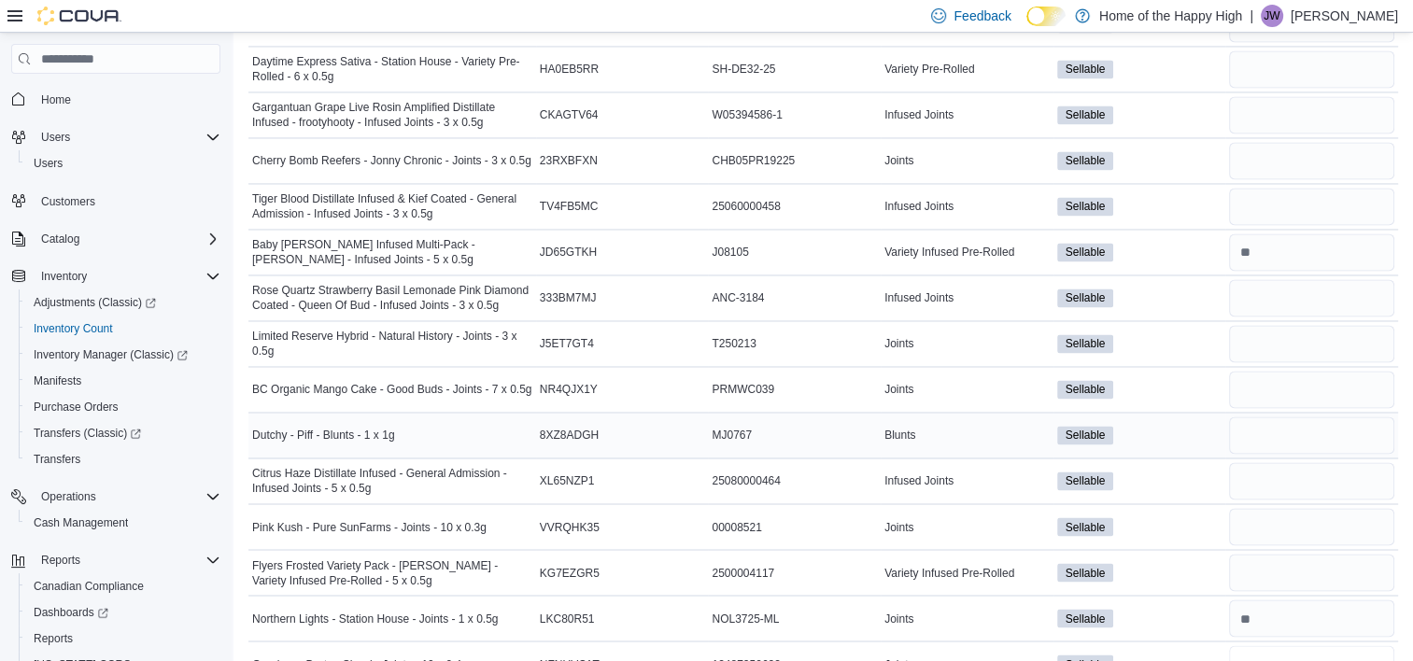
scroll to position [3026, 0]
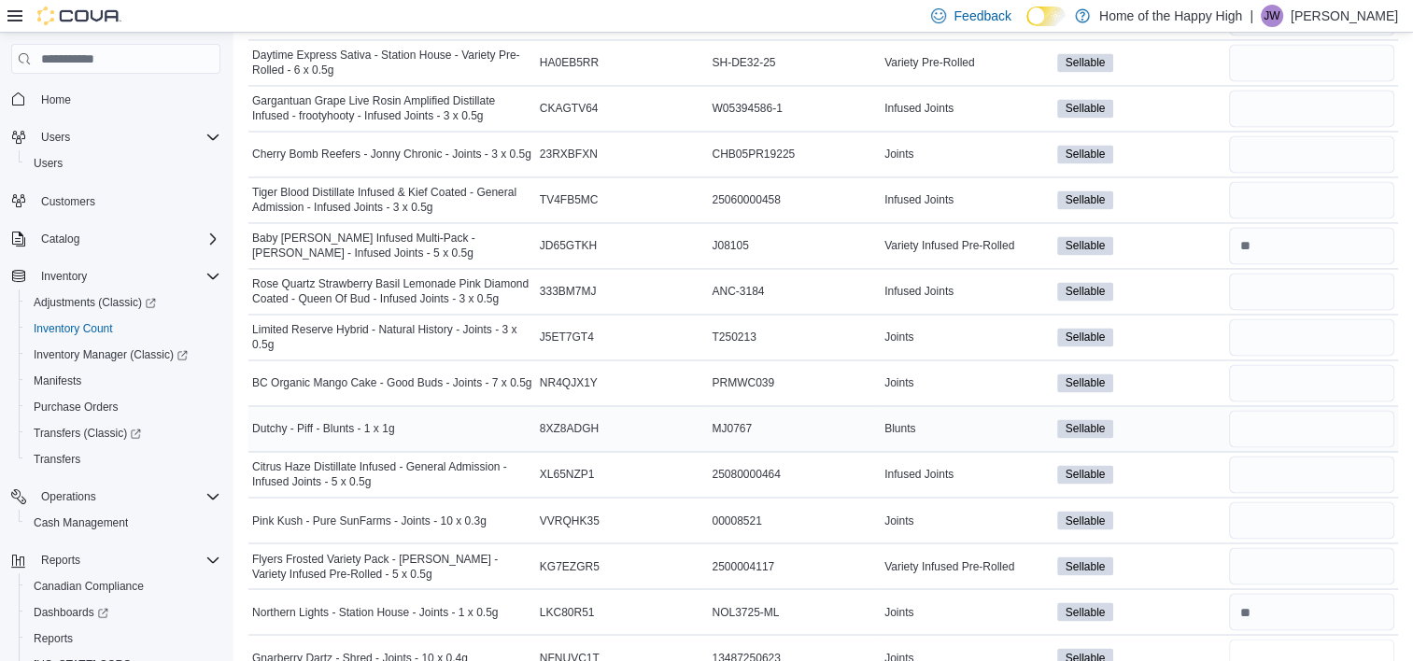
type input "*"
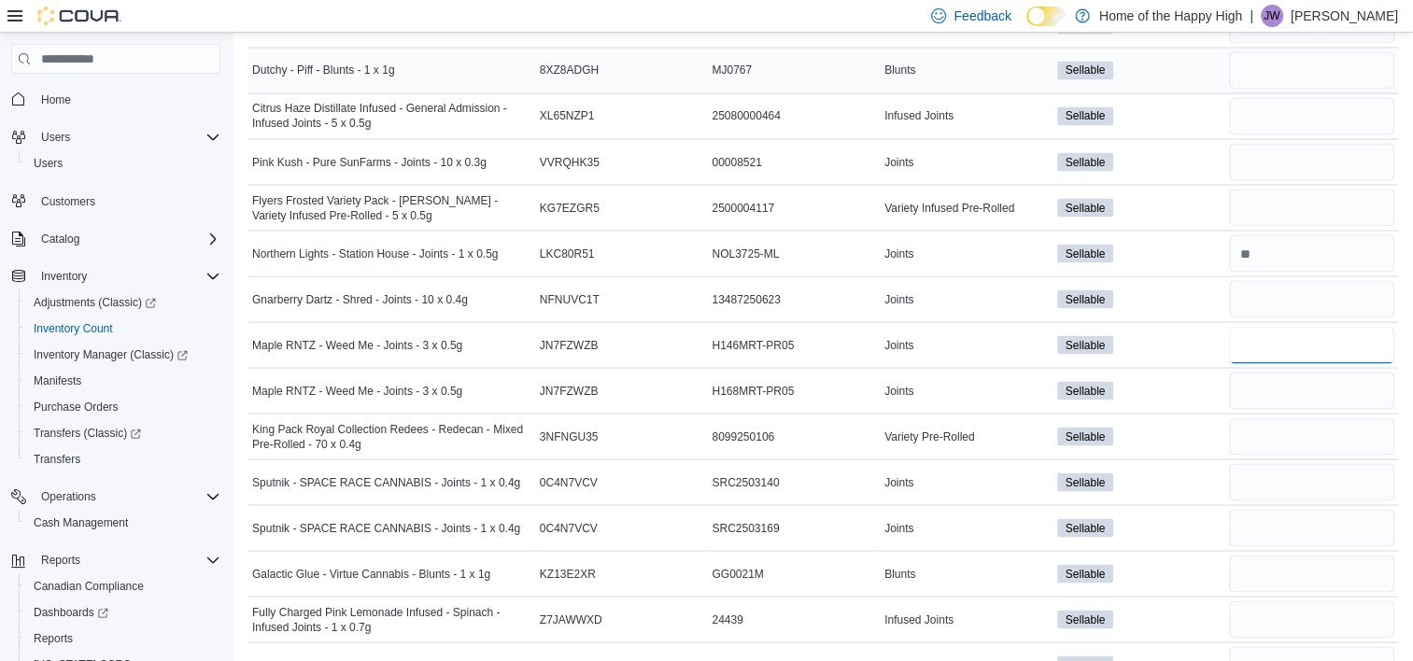
type input "*"
type input "**"
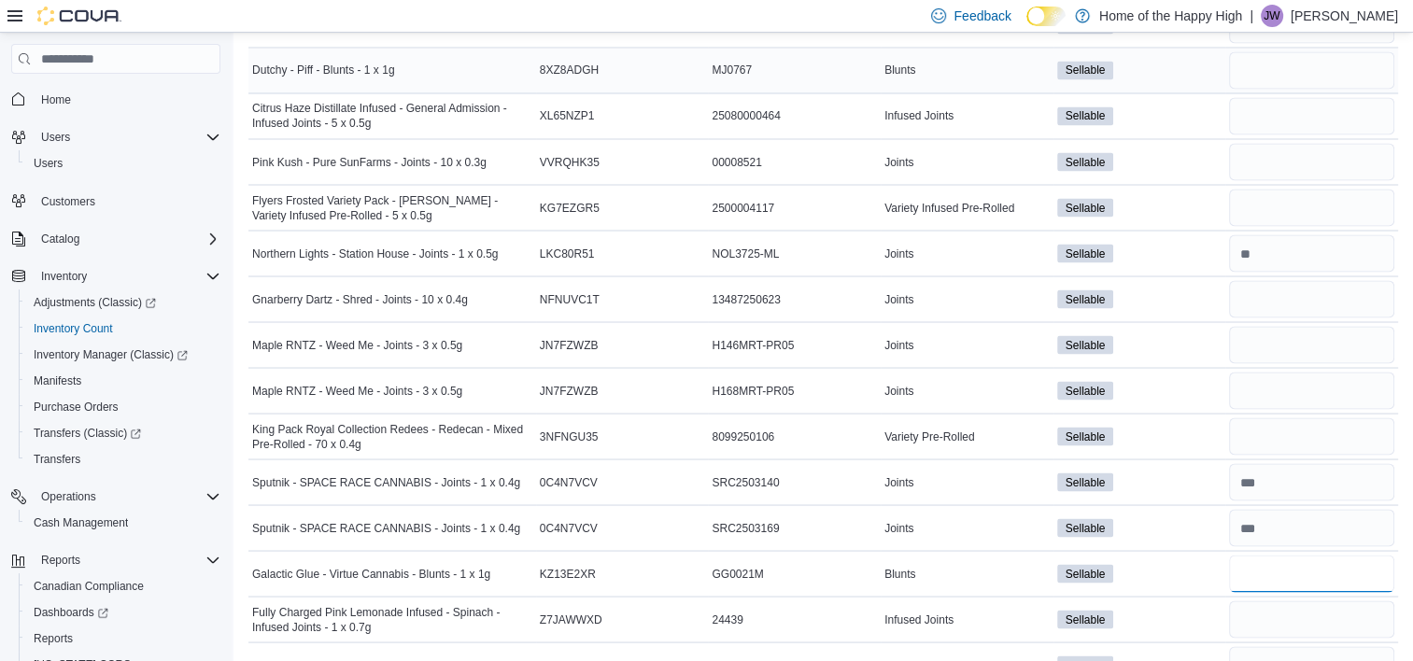
type input "*"
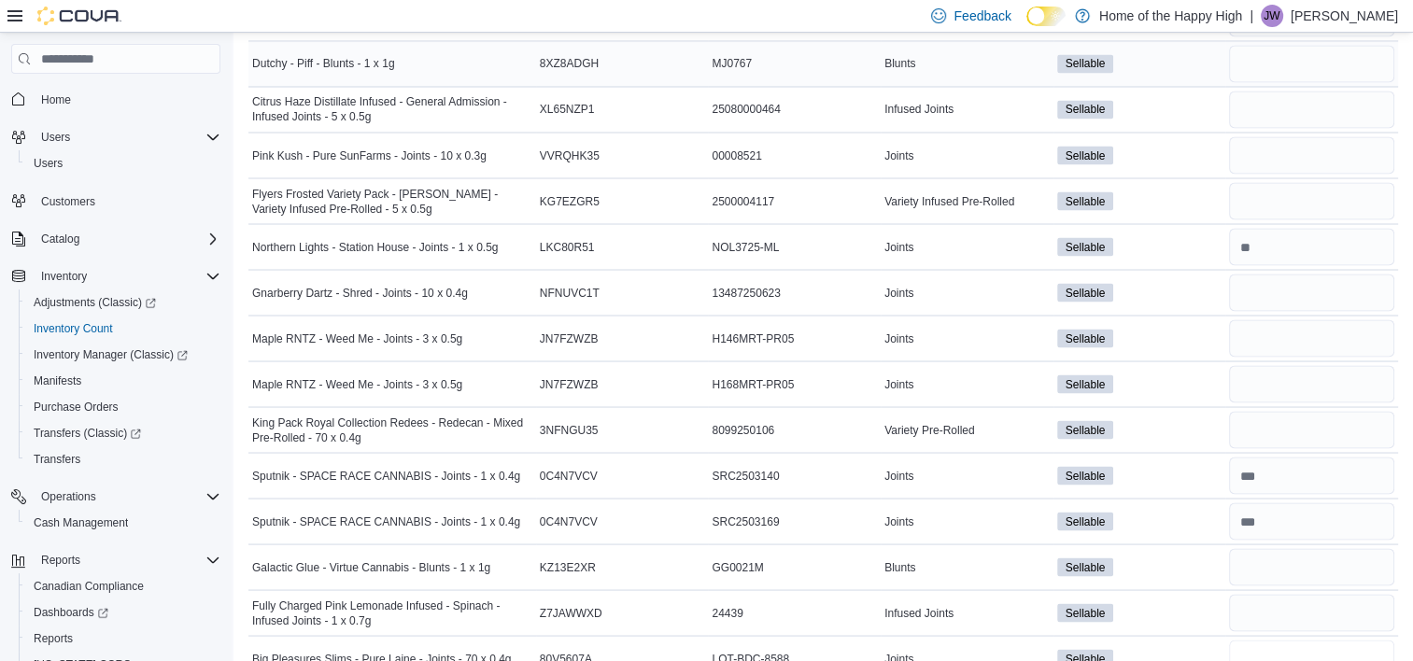
type input "*"
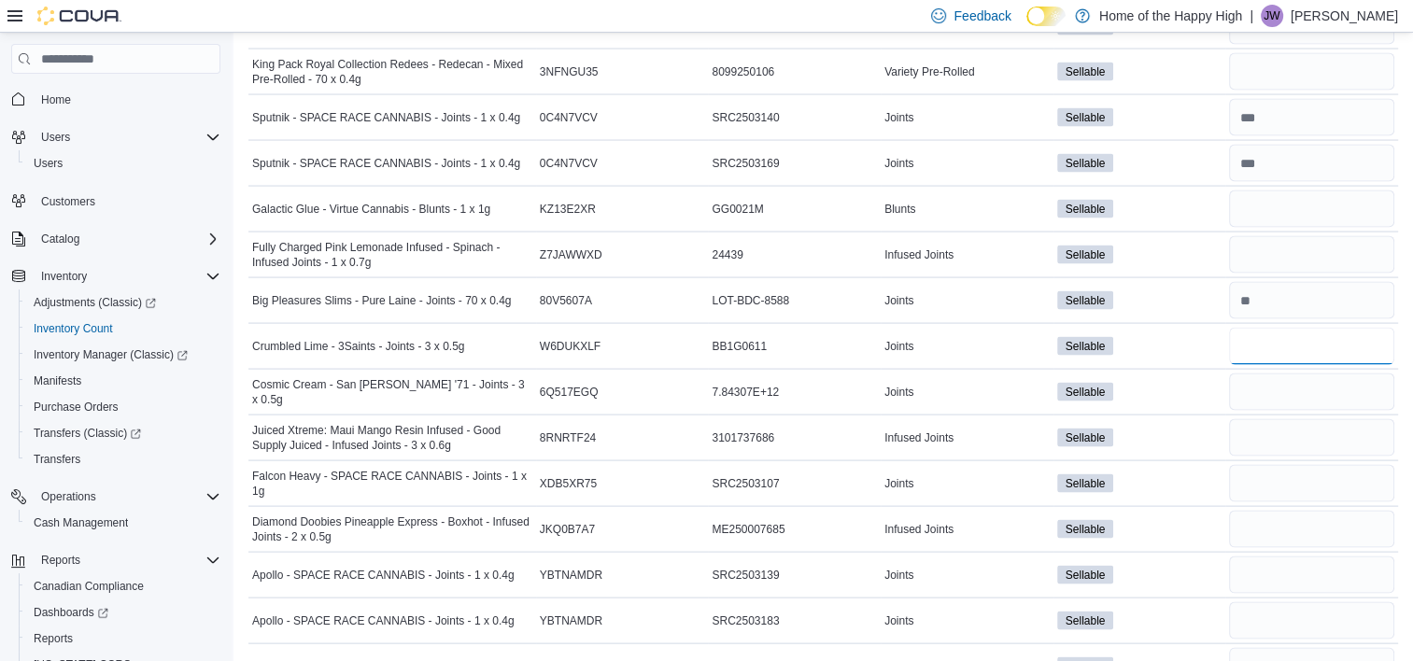
type input "*"
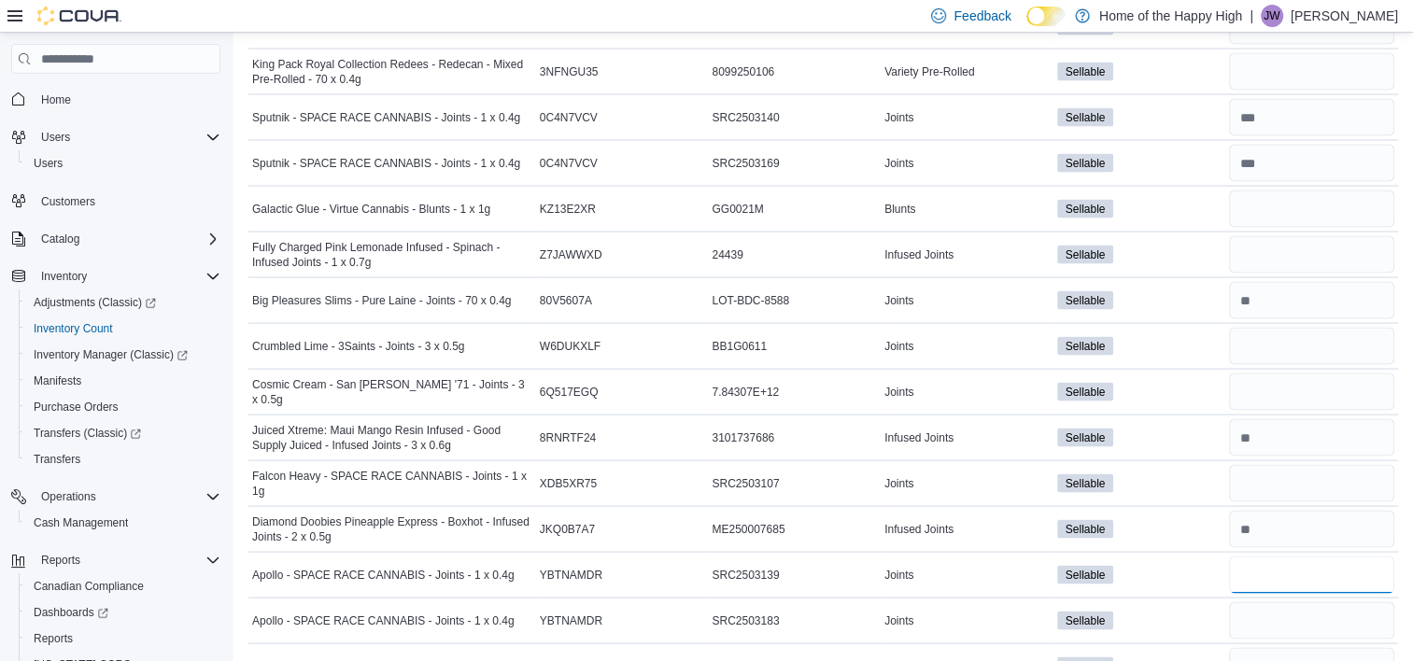
type input "*"
type input "**"
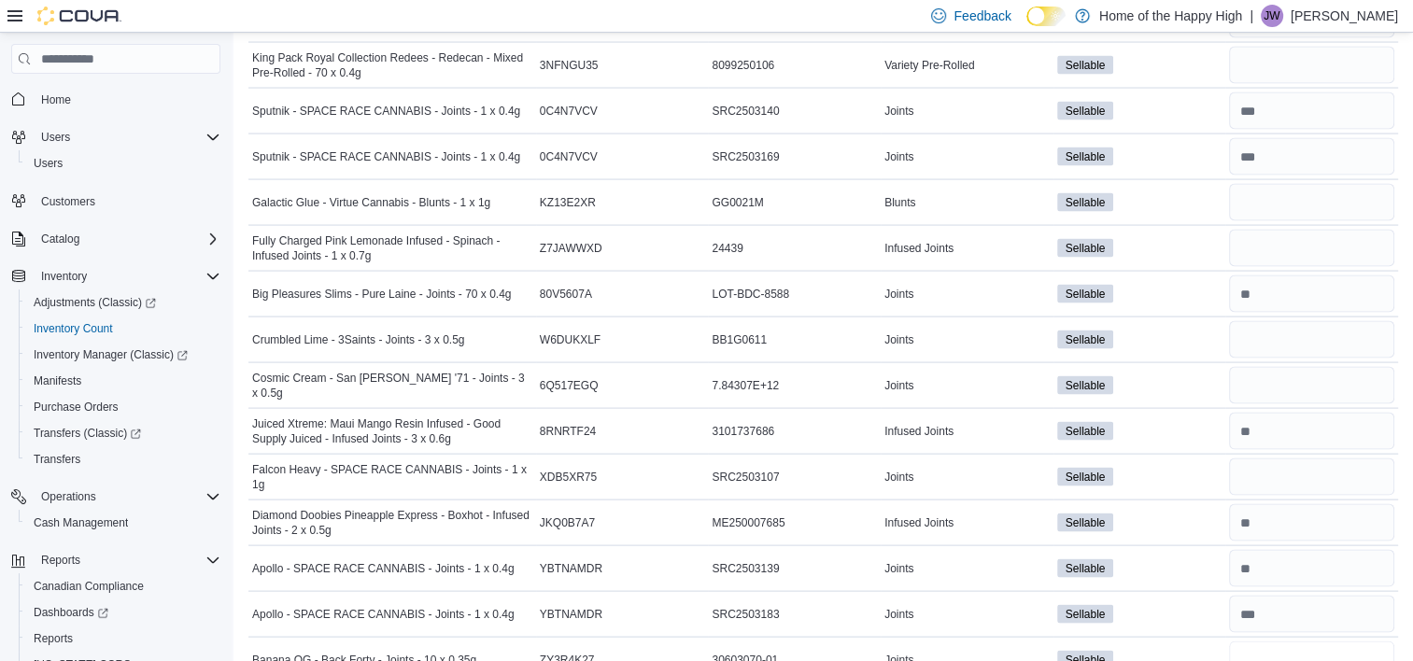
type input "*"
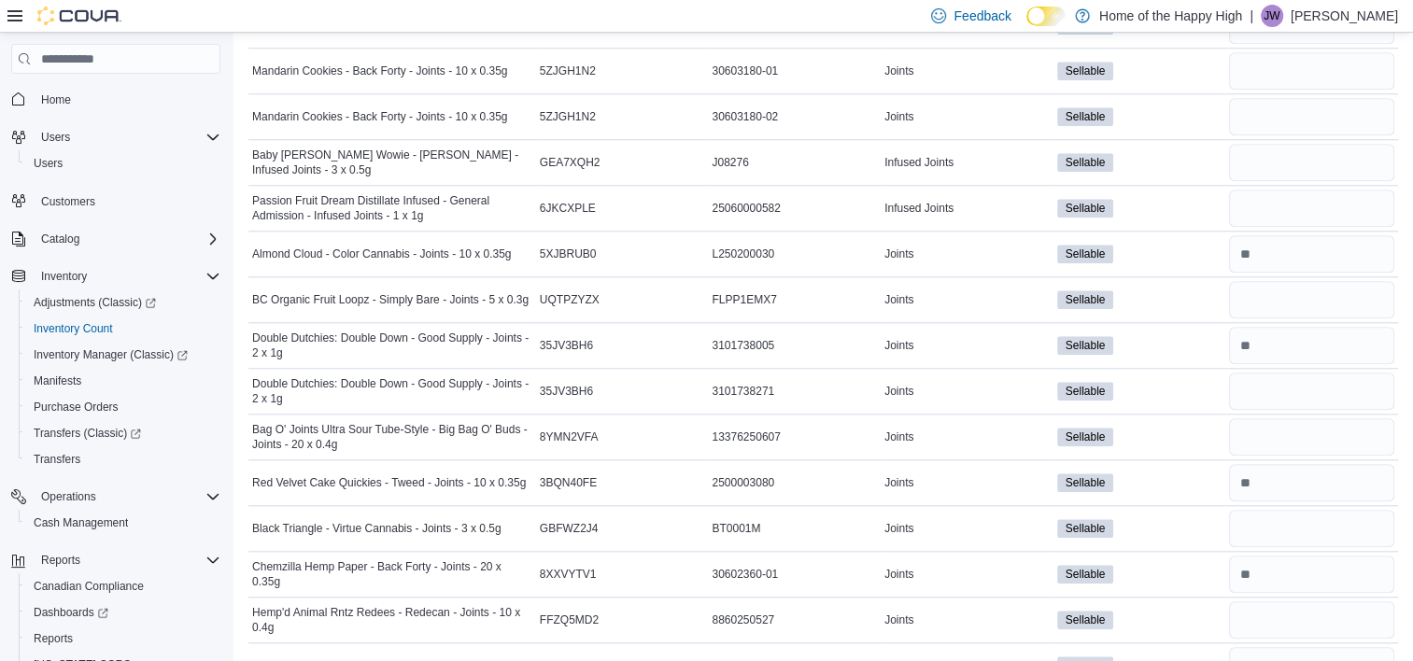
scroll to position [3111, 0]
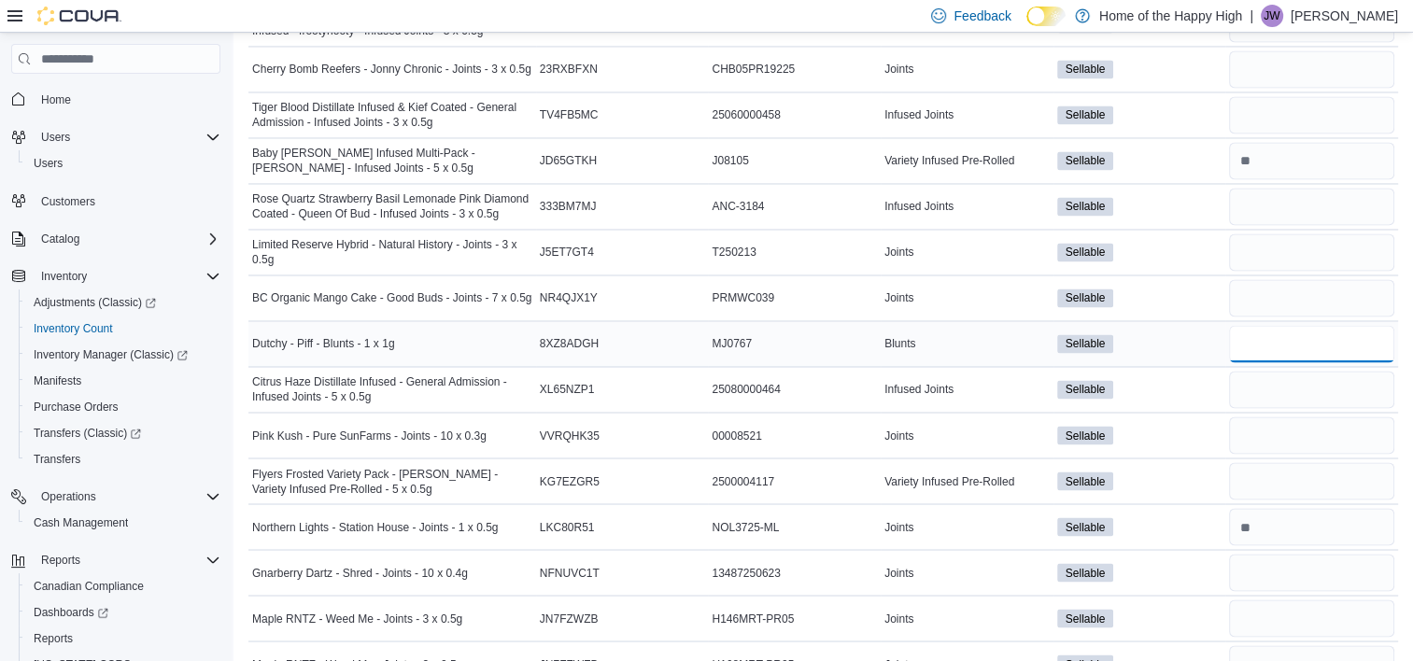
click at [1308, 326] on input "number" at bounding box center [1311, 343] width 165 height 37
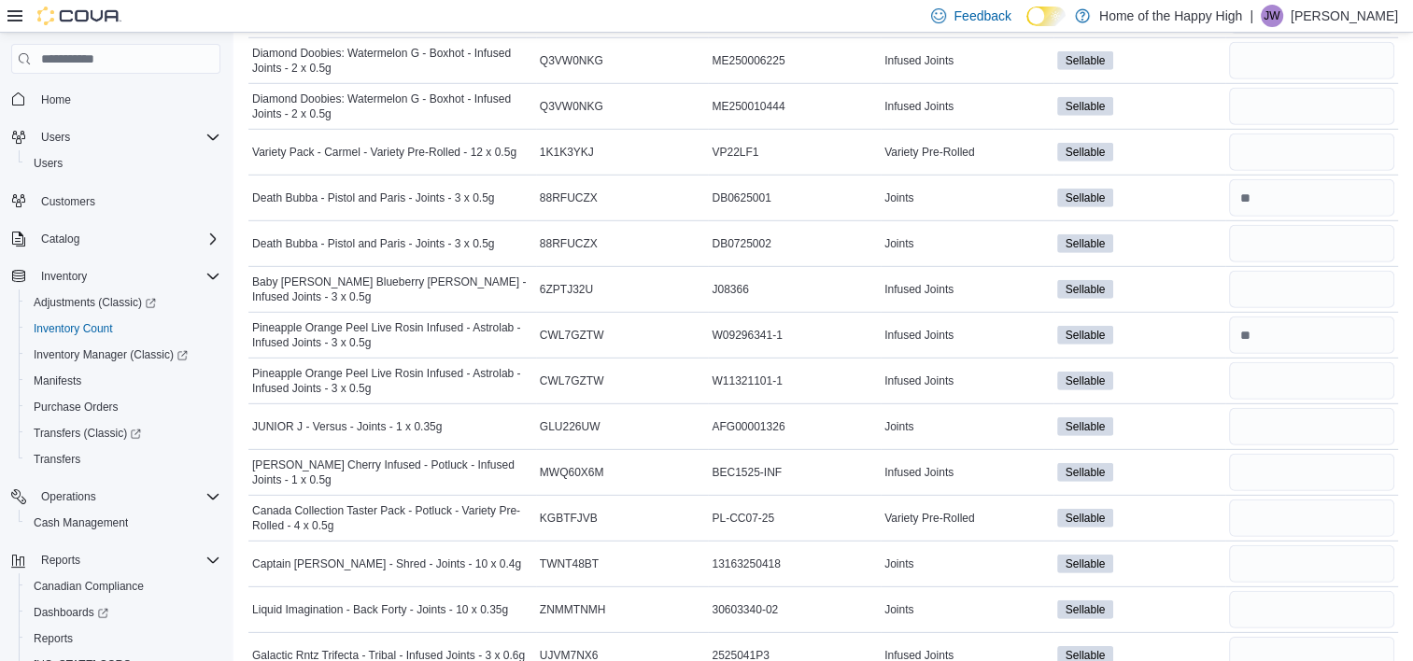
scroll to position [5578, 0]
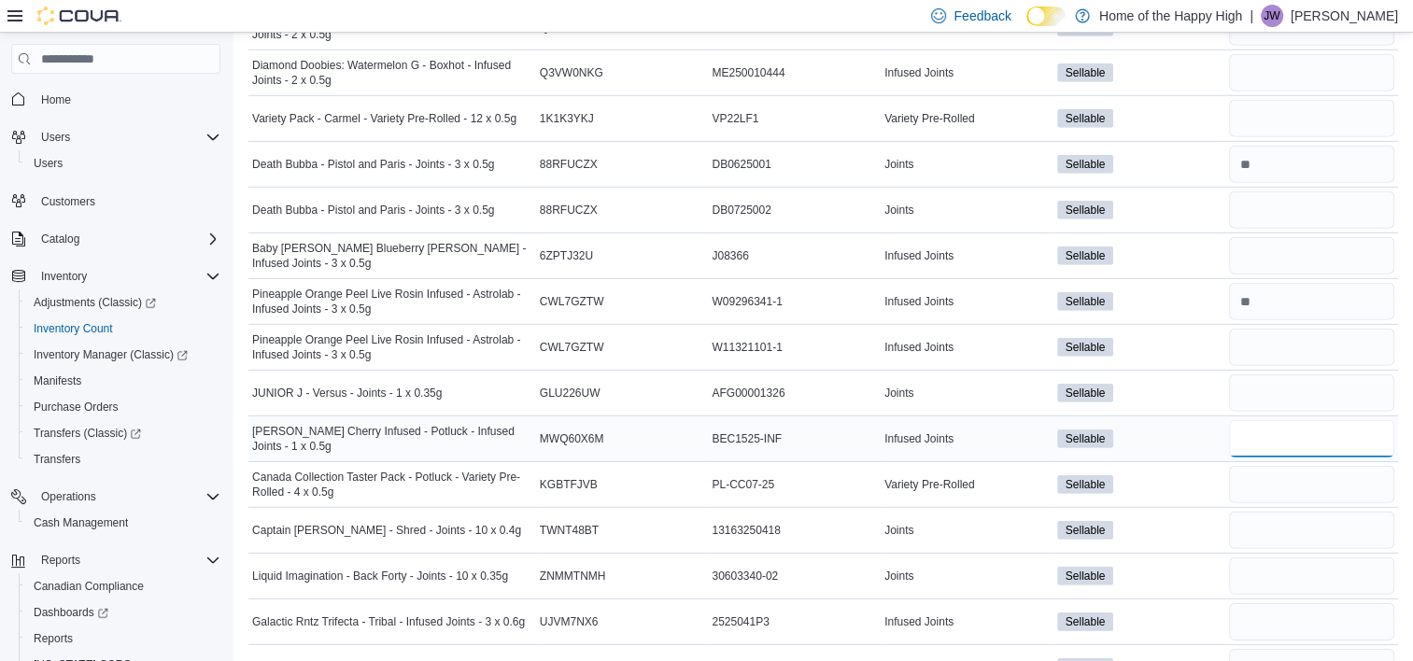
click at [1312, 430] on input "number" at bounding box center [1311, 438] width 165 height 37
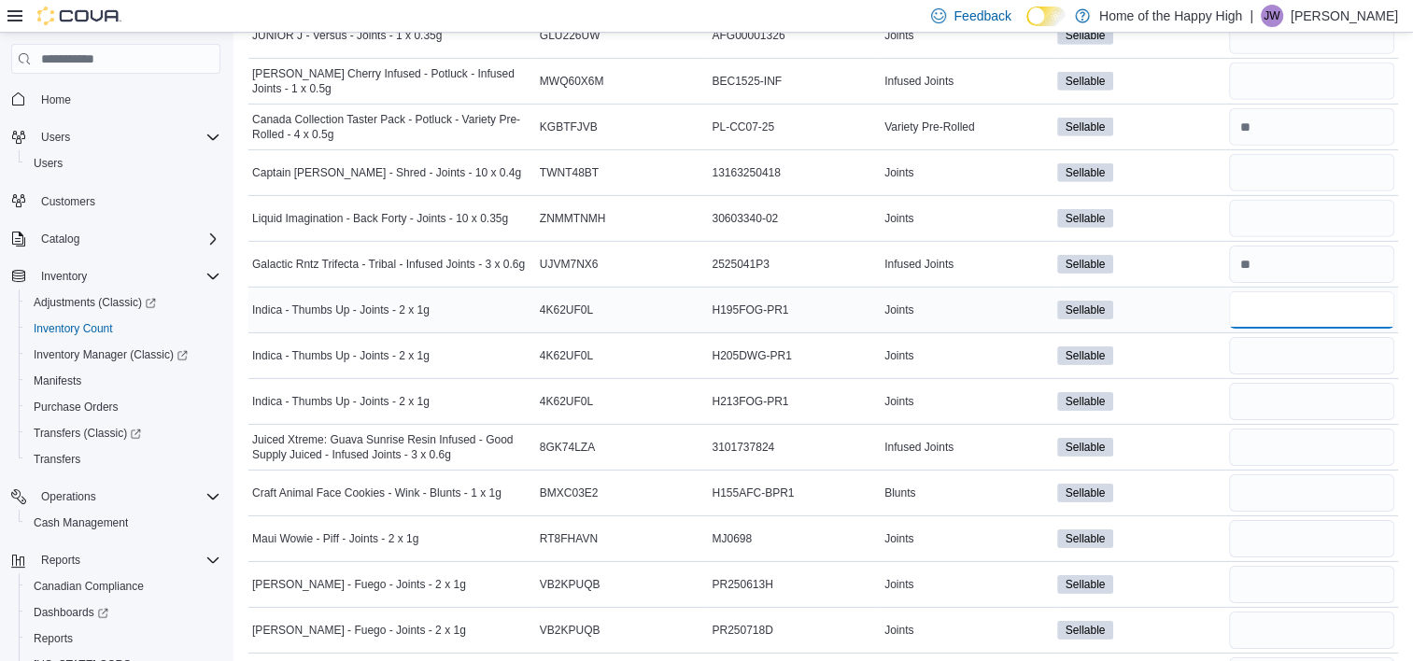
click at [1350, 292] on input "number" at bounding box center [1311, 309] width 165 height 37
